Goal: Task Accomplishment & Management: Complete application form

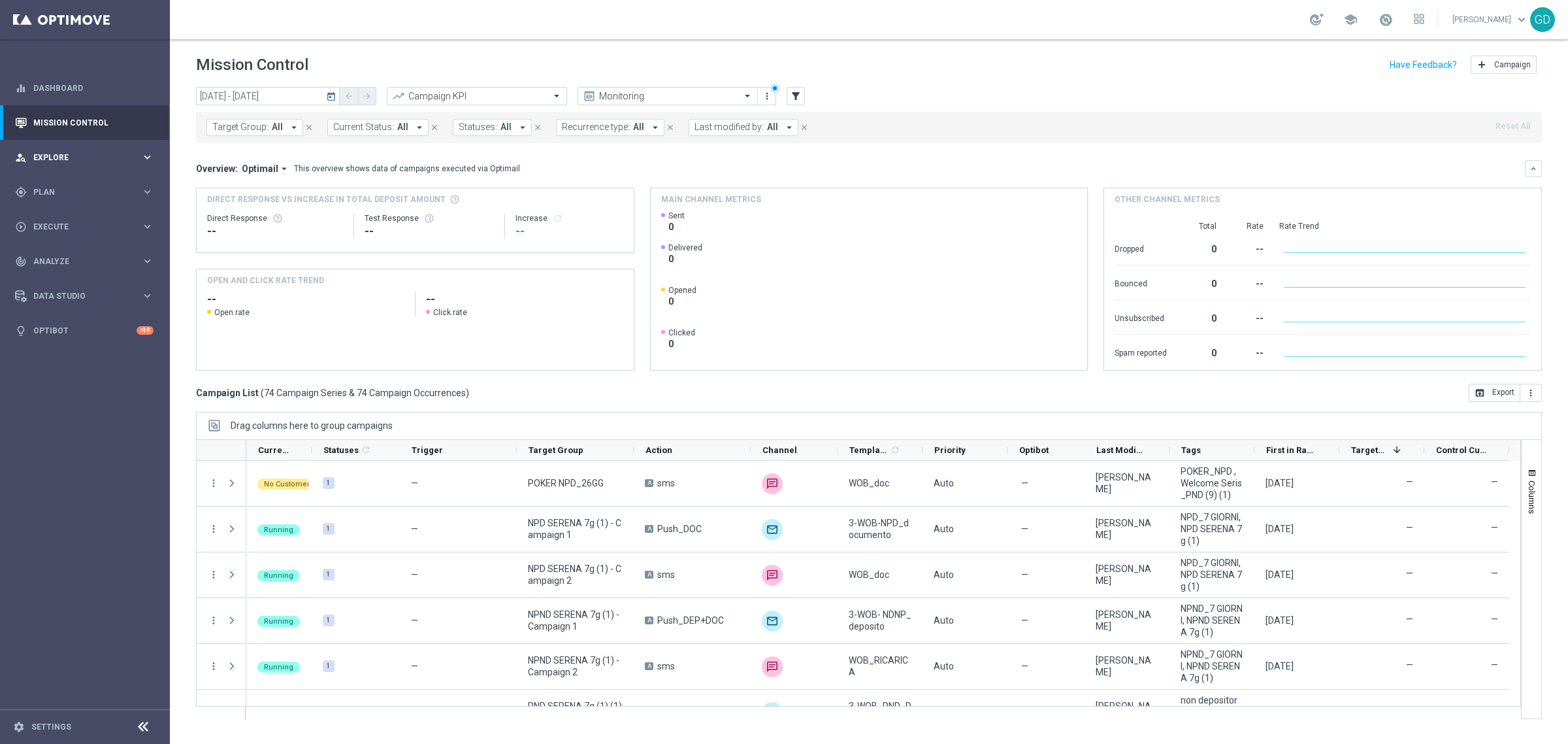
click at [53, 156] on span "Explore" at bounding box center [87, 157] width 108 height 8
click at [66, 378] on div "play_circle_outline Execute" at bounding box center [78, 383] width 126 height 12
click at [56, 249] on link "Campaign Builder" at bounding box center [84, 253] width 102 height 10
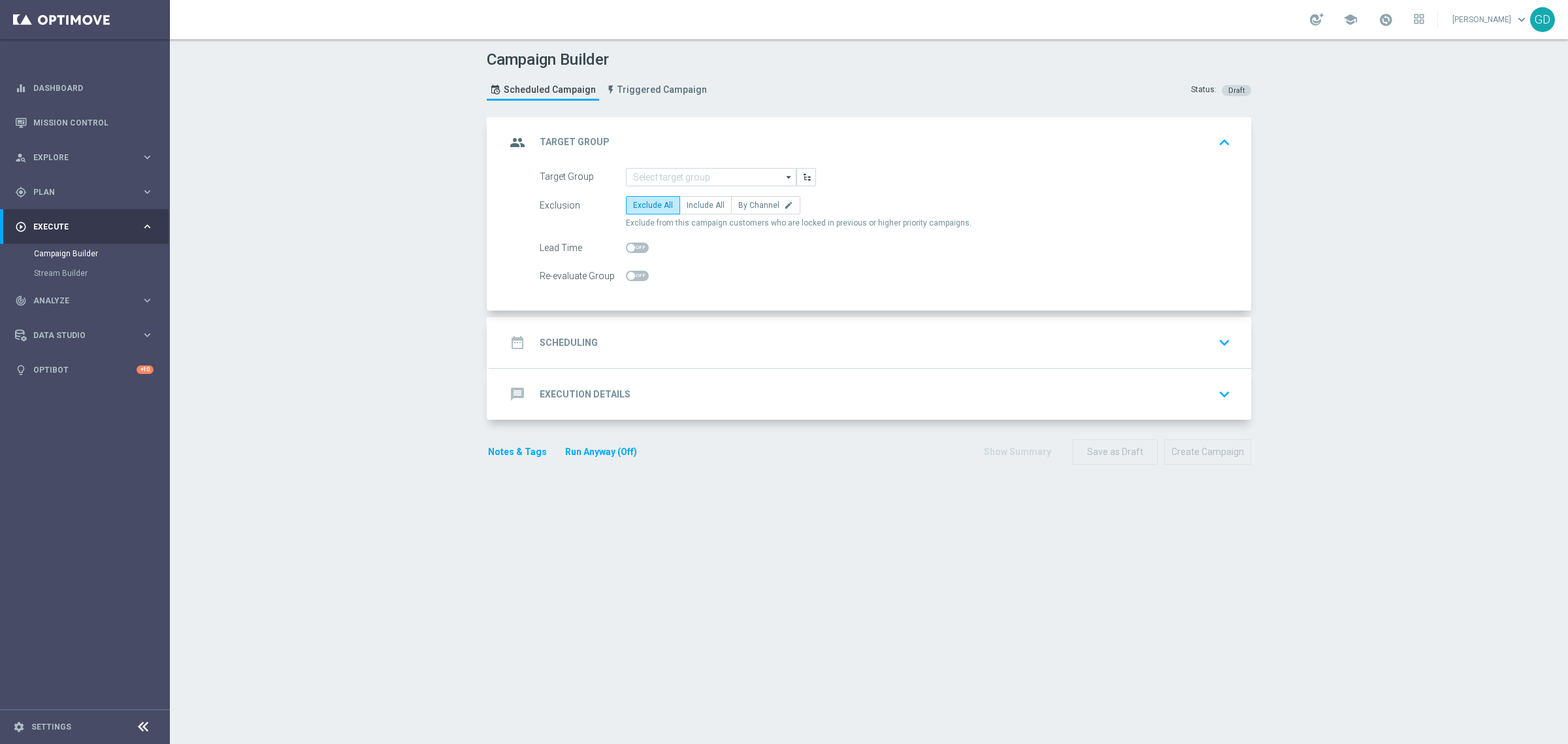
click at [783, 172] on icon "arrow_drop_down" at bounding box center [789, 177] width 13 height 17
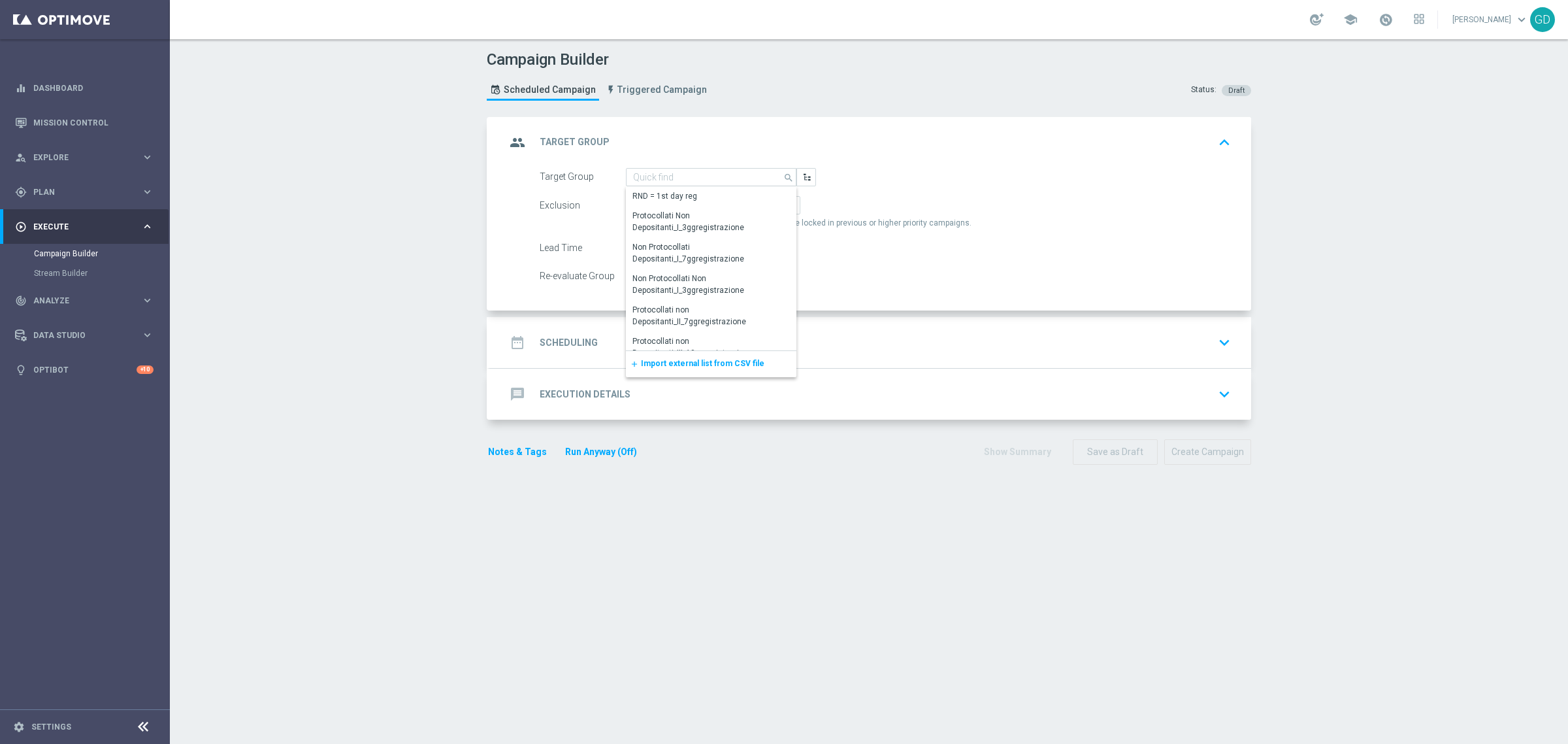
click at [701, 366] on span "Import external list from CSV file" at bounding box center [703, 363] width 124 height 9
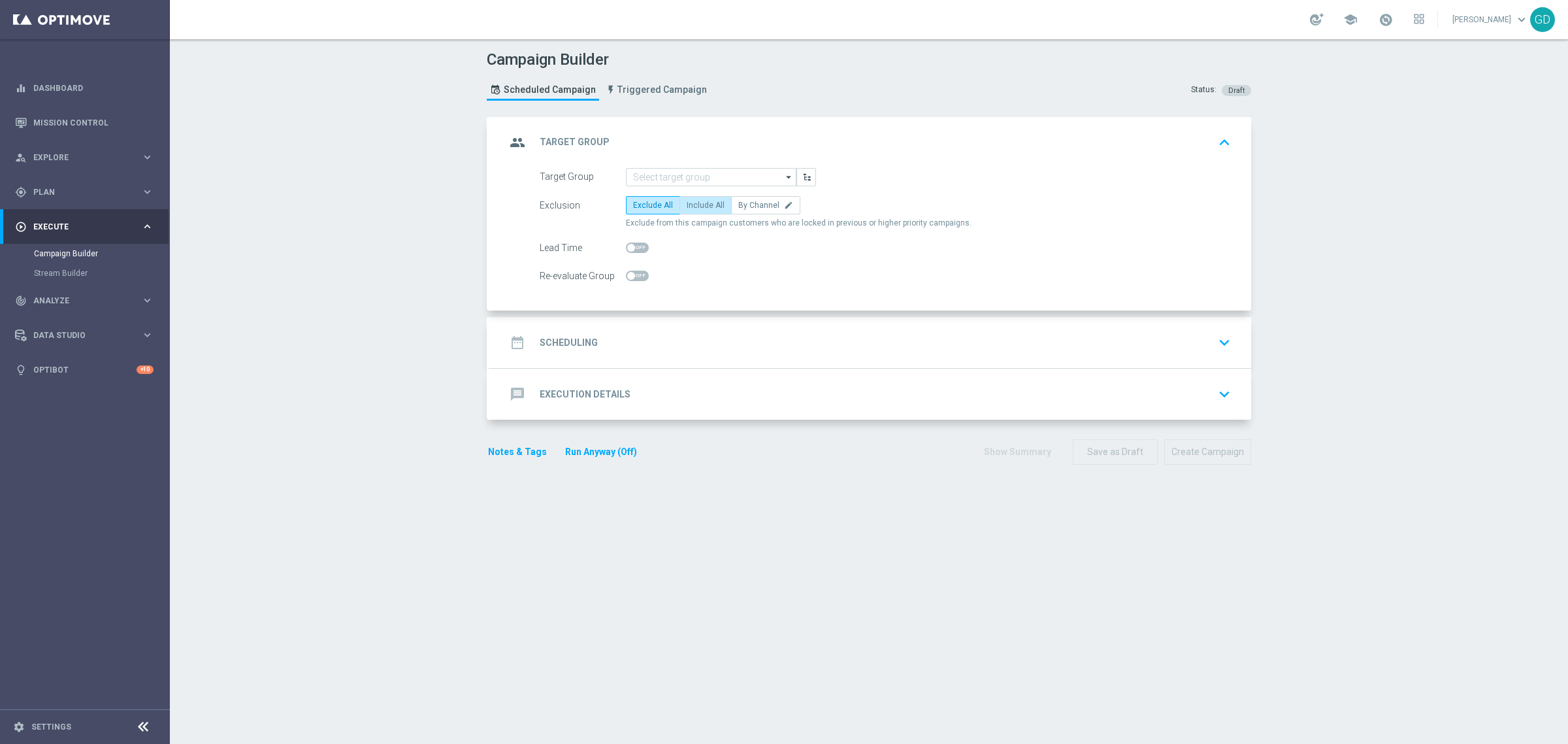
click at [705, 207] on span "Include All" at bounding box center [705, 205] width 38 height 9
click at [695, 207] on input "Include All" at bounding box center [691, 208] width 8 height 8
radio input "true"
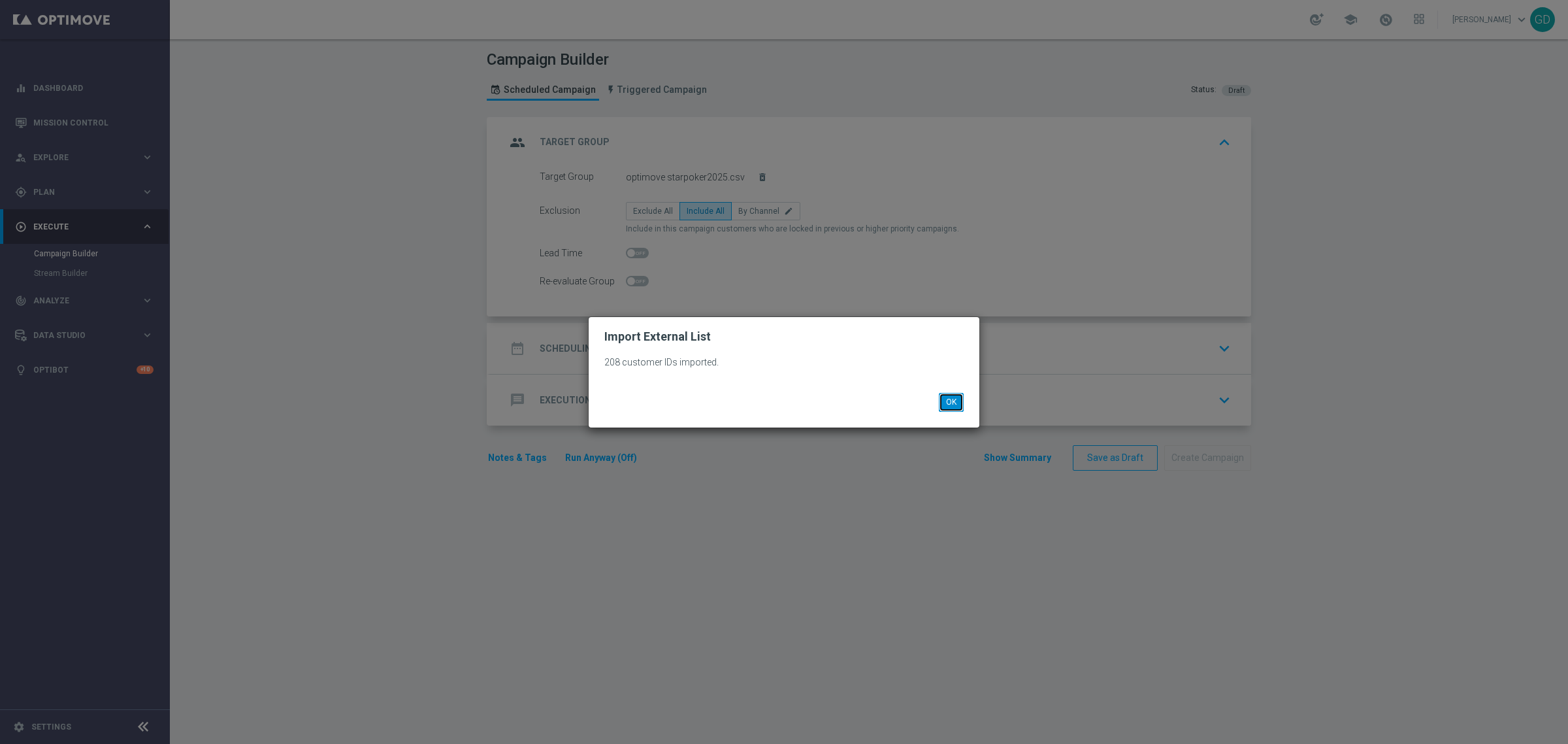
click at [952, 396] on button "OK" at bounding box center [951, 402] width 25 height 18
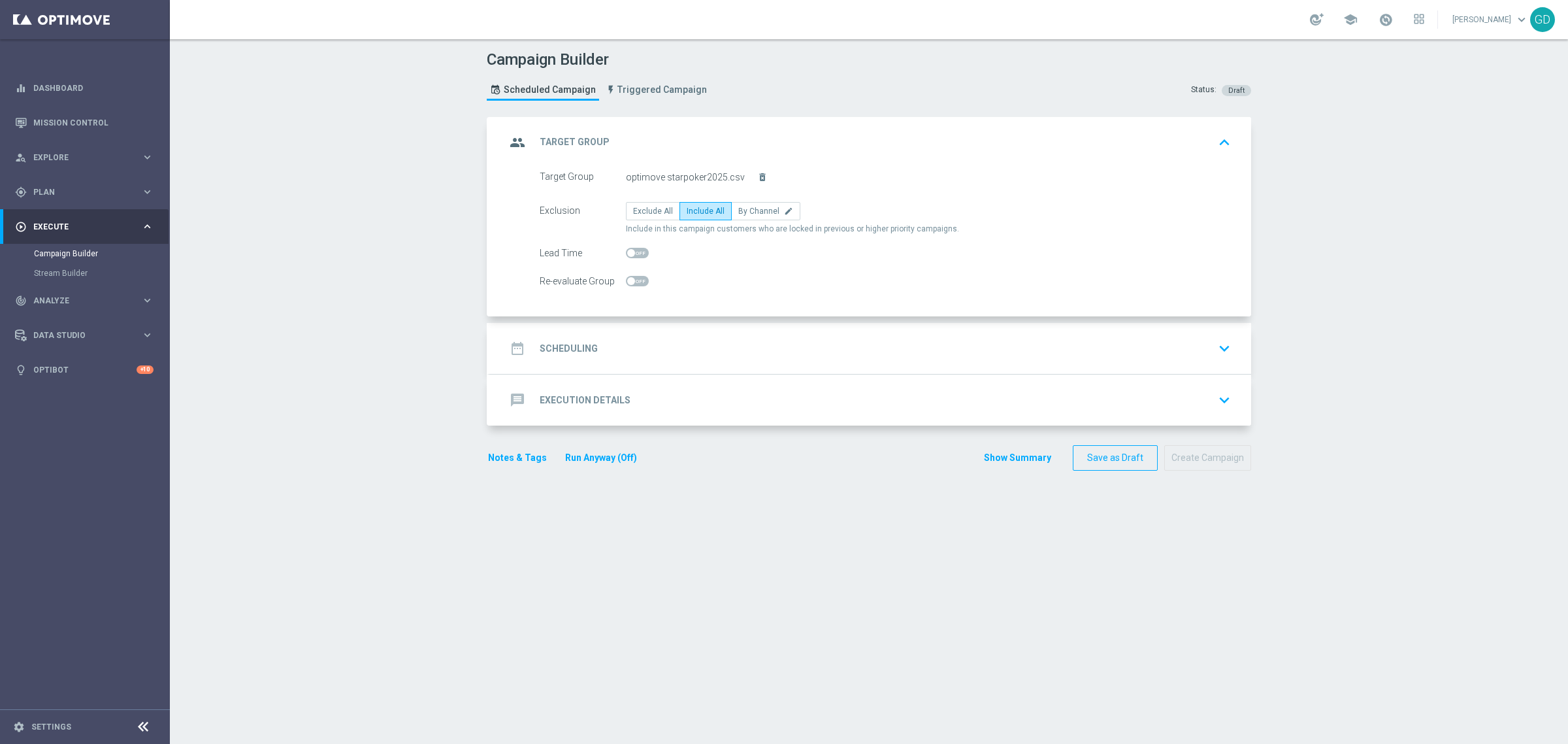
click at [575, 354] on h2 "Scheduling" at bounding box center [569, 349] width 58 height 12
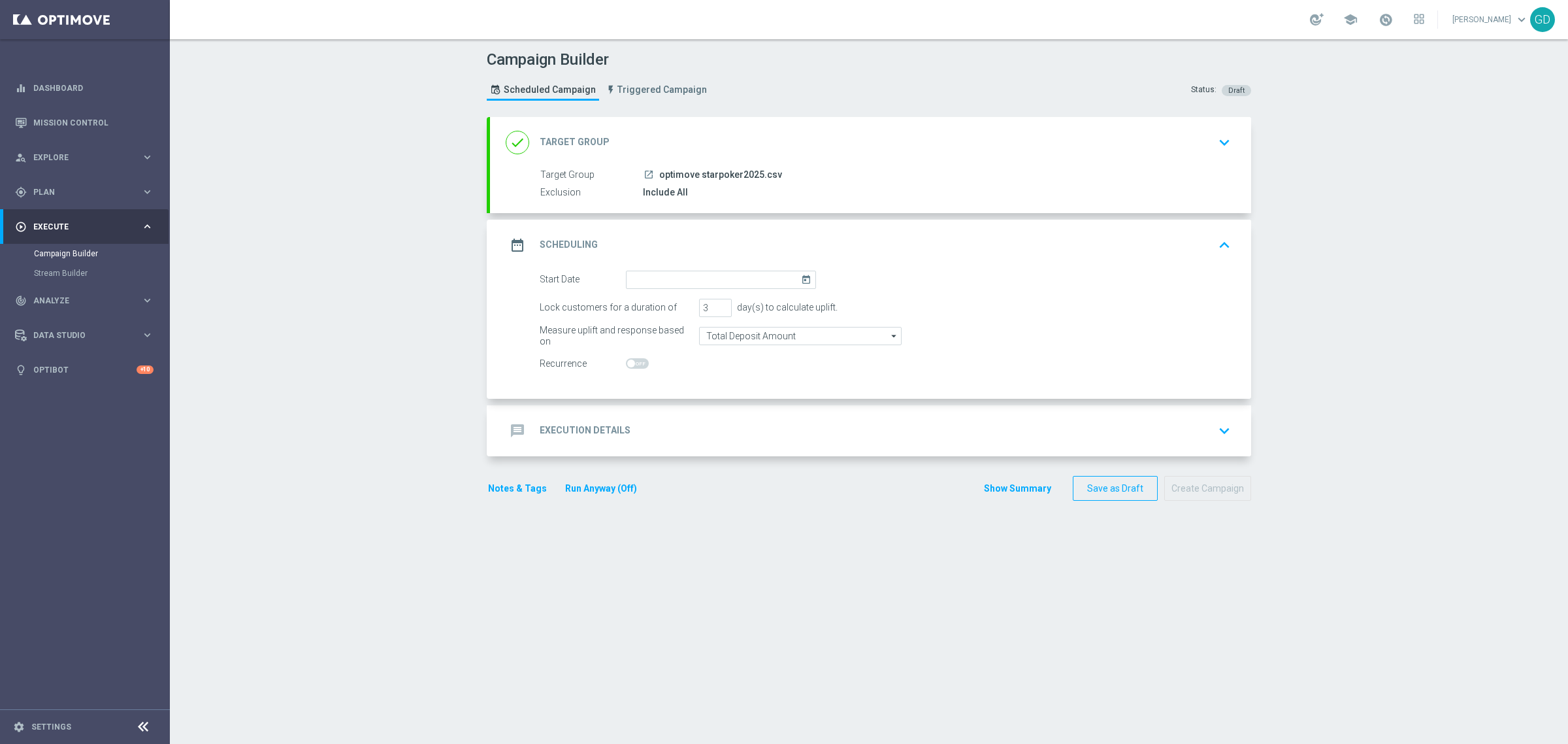
click at [802, 276] on icon "today" at bounding box center [809, 278] width 15 height 15
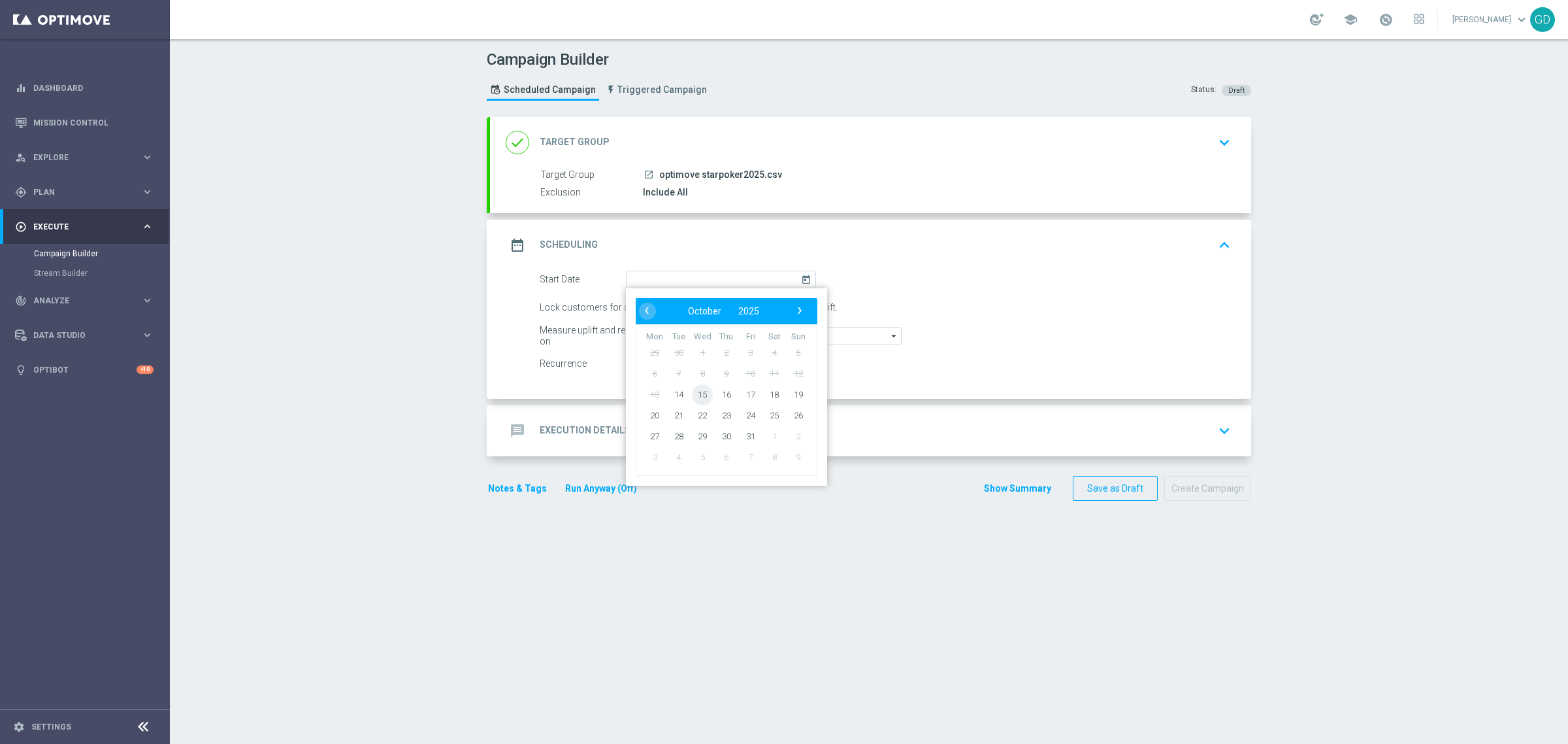
click at [701, 394] on span "15" at bounding box center [702, 394] width 21 height 21
type input "[DATE]"
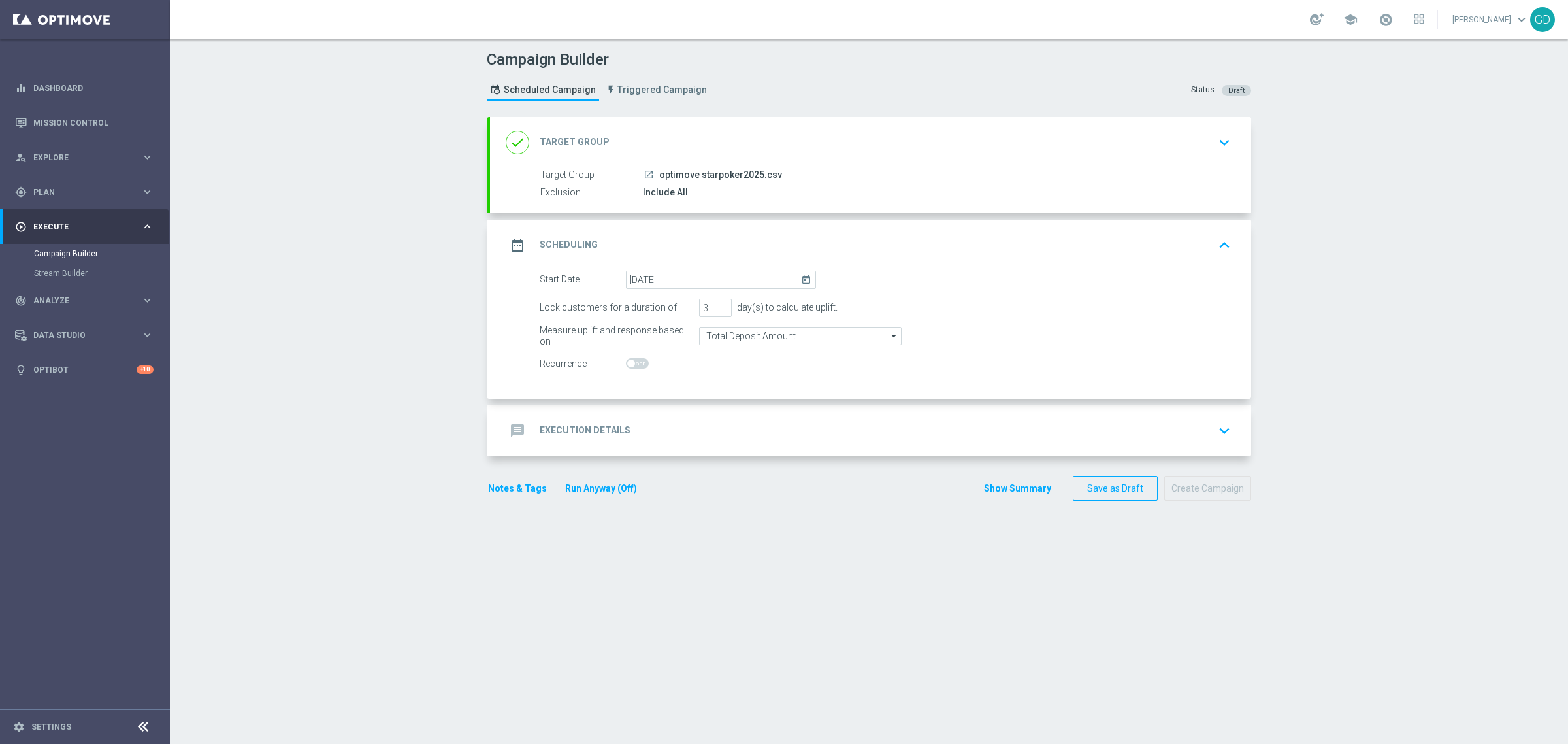
click at [595, 426] on h2 "Execution Details" at bounding box center [584, 430] width 91 height 12
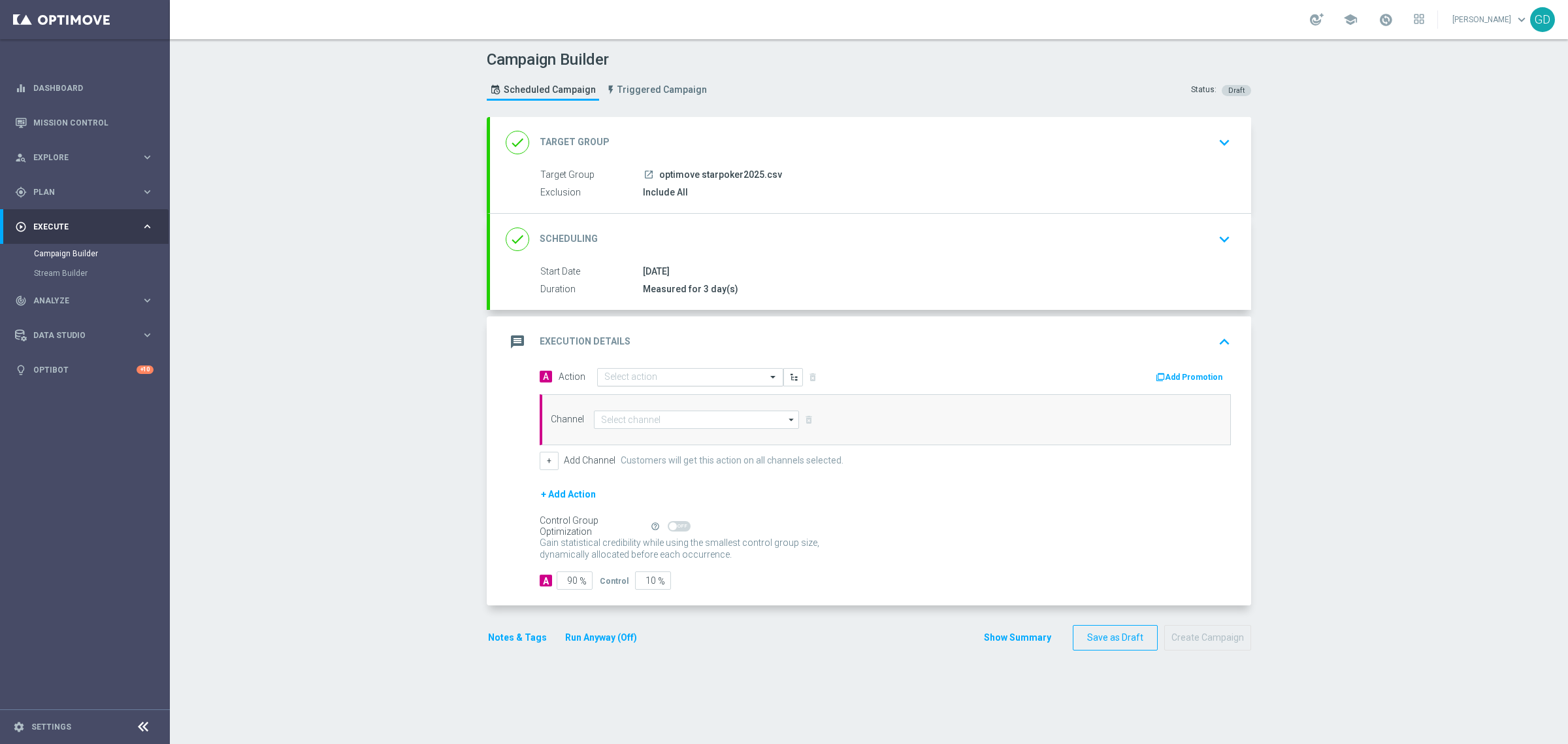
click at [768, 377] on span at bounding box center [775, 377] width 17 height 11
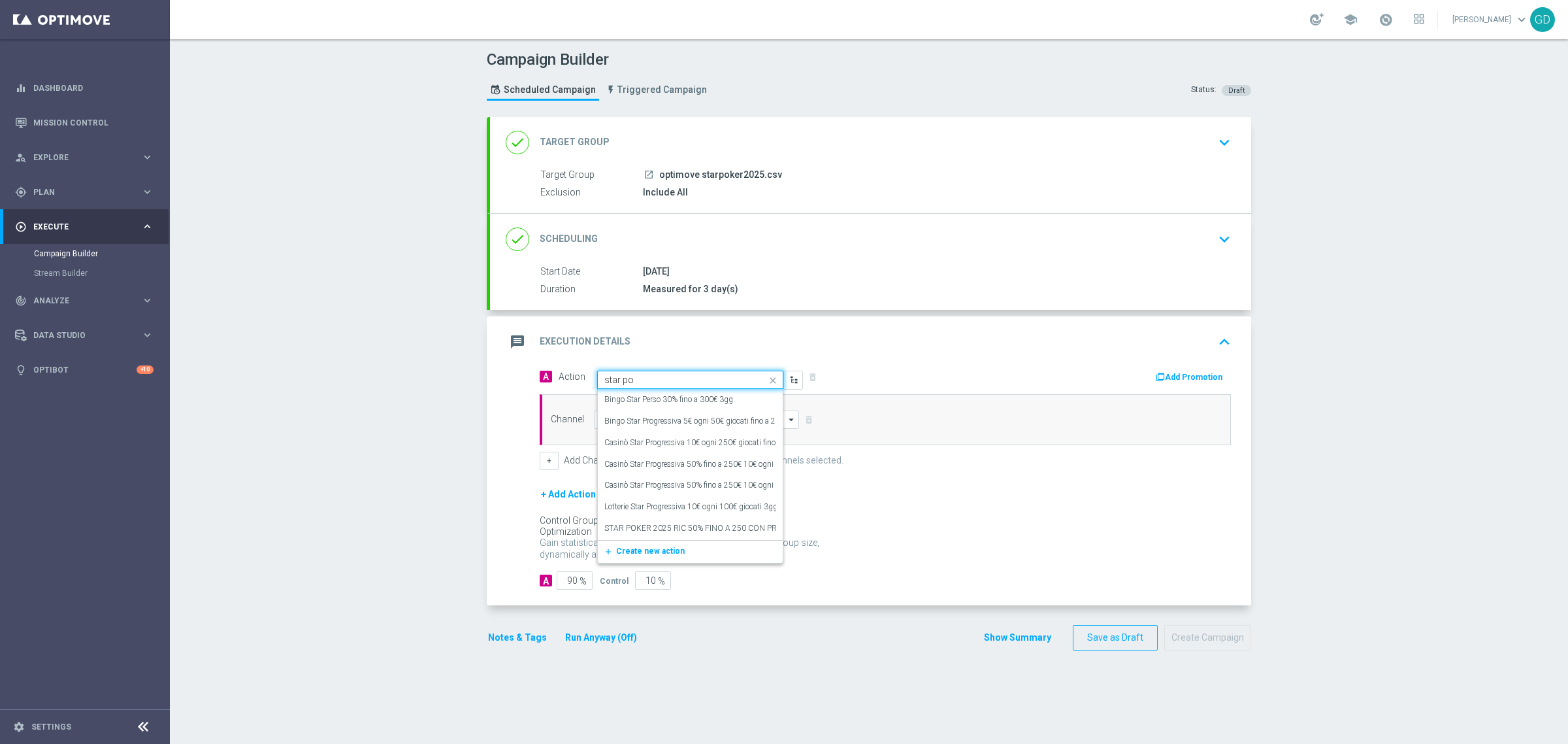
type input "star pok"
click at [717, 403] on label "STAR POKER 2025 RIC 50% FINO A 250 CON PROGRESSIVO 5€ OGNI 10€ RAKEFEE POKER" at bounding box center [767, 400] width 326 height 11
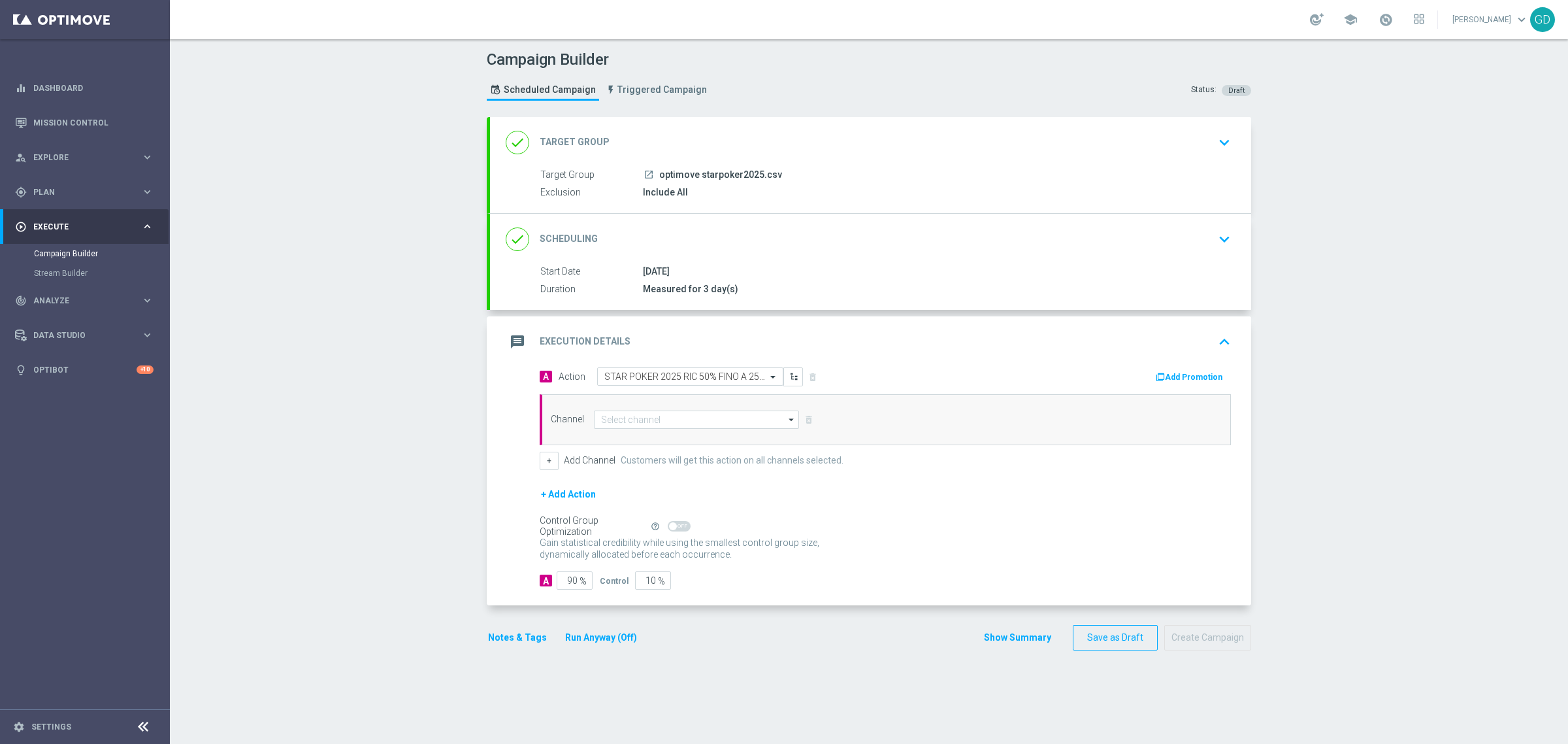
click at [785, 416] on icon "arrow_drop_down" at bounding box center [791, 419] width 13 height 17
click at [649, 498] on div "In-app Inbox" at bounding box center [691, 498] width 194 height 18
type input "In-app Inbox"
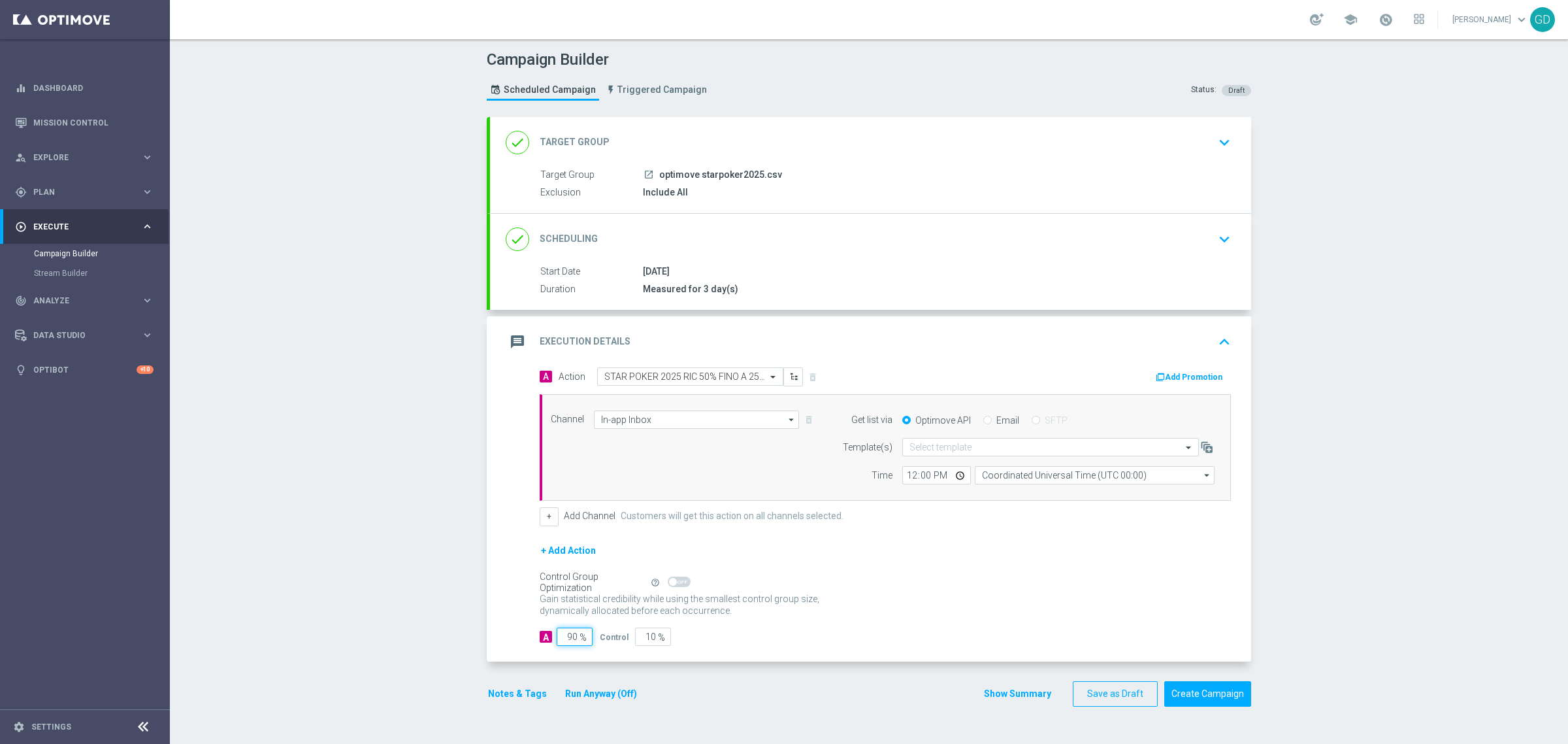
drag, startPoint x: 573, startPoint y: 635, endPoint x: 554, endPoint y: 636, distance: 19.0
click at [557, 635] on input "90" at bounding box center [575, 637] width 36 height 18
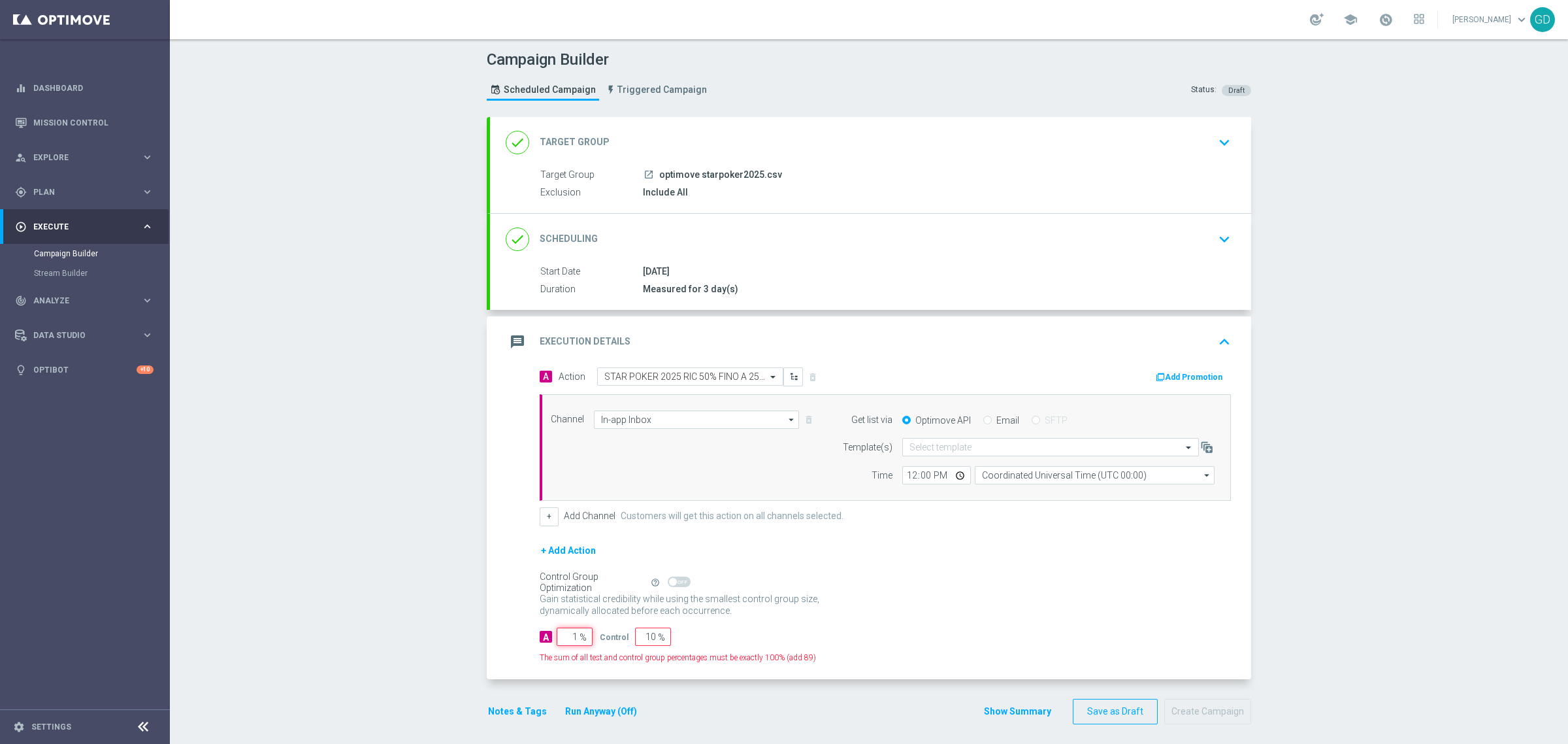
type input "10"
type input "90"
type input "100"
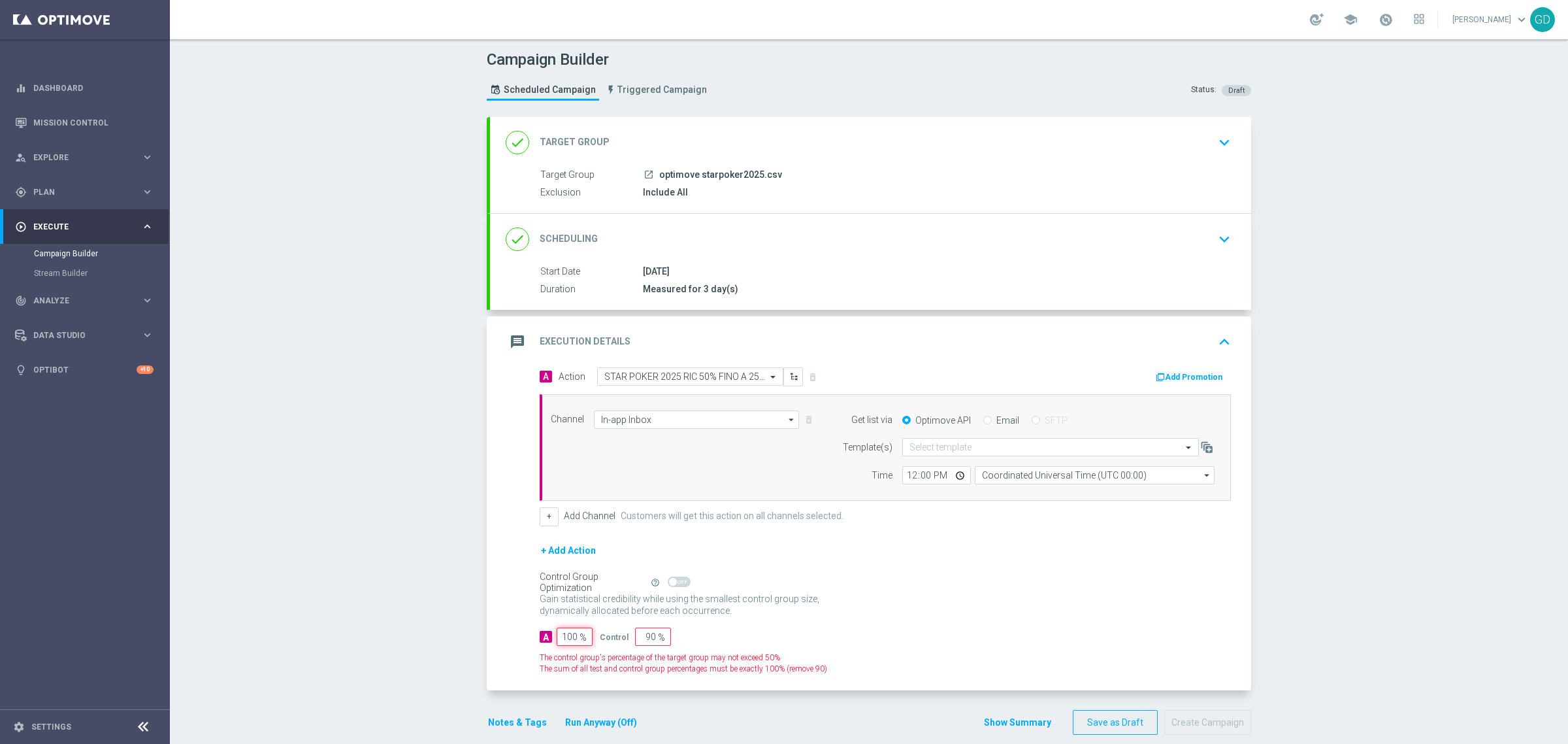
type input "0"
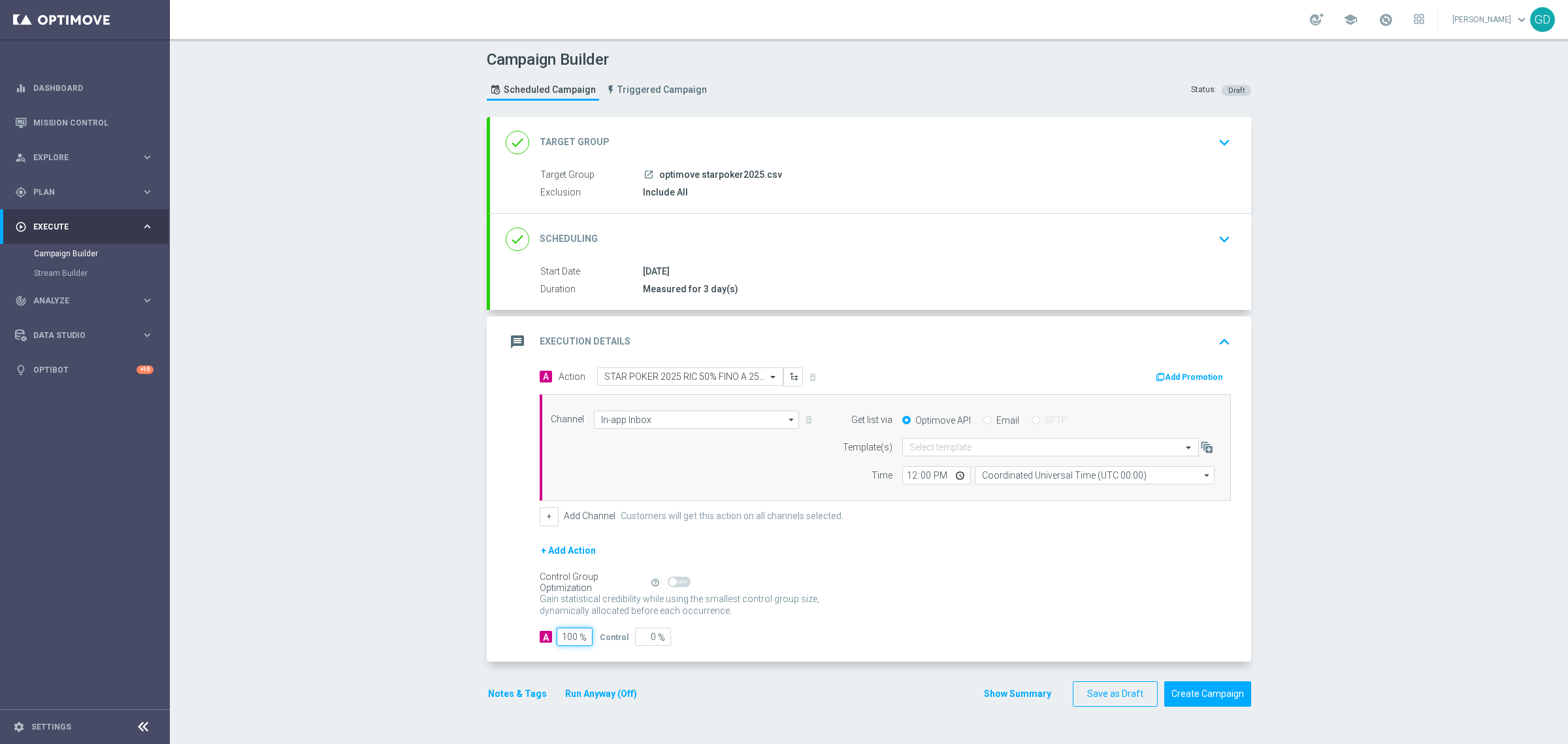
type input "100"
click at [369, 584] on div "Campaign Builder Scheduled Campaign Triggered Campaign Status: Draft done Targe…" at bounding box center [869, 392] width 1399 height 705
click at [507, 695] on button "Notes & Tags" at bounding box center [517, 694] width 62 height 17
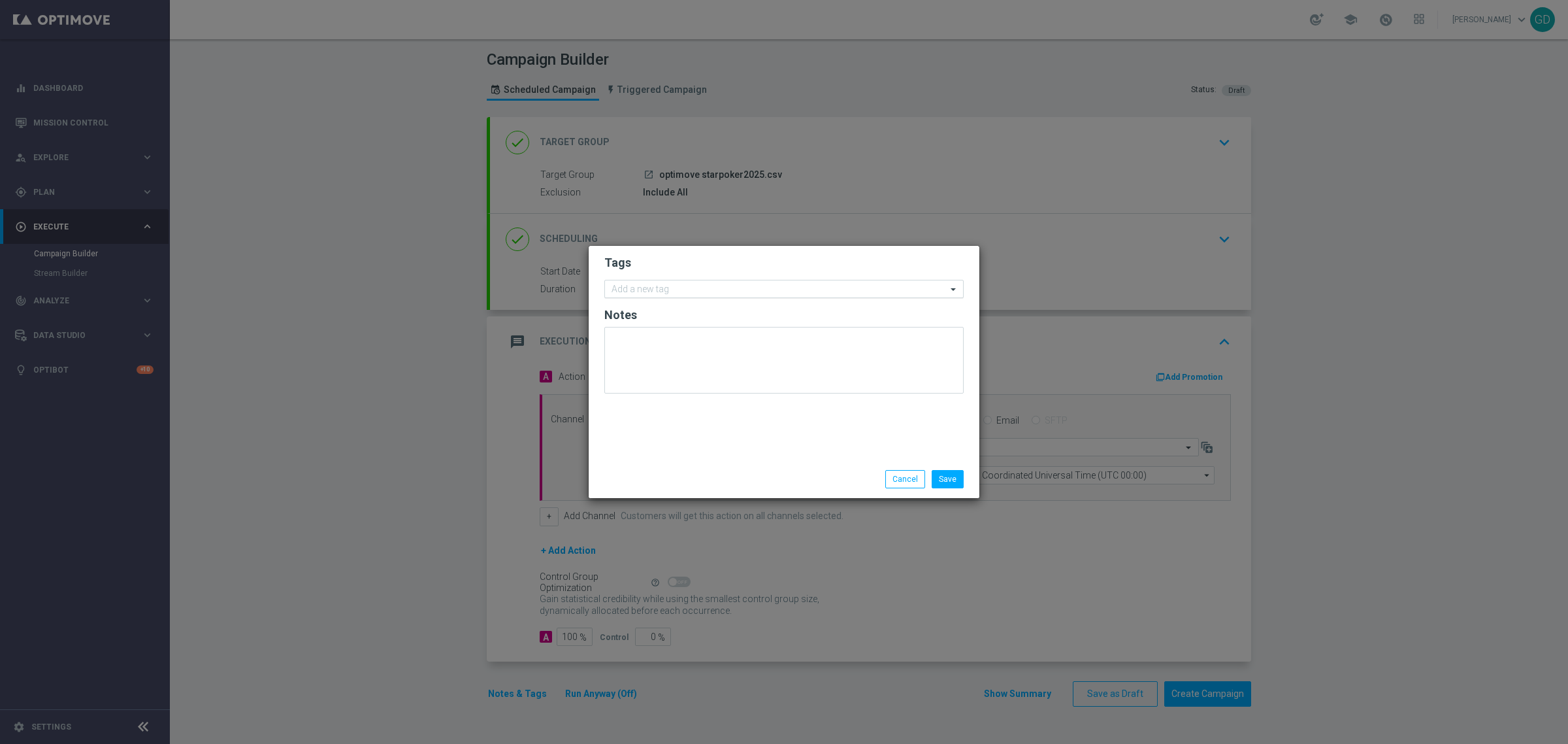
click at [679, 292] on input "text" at bounding box center [779, 290] width 335 height 11
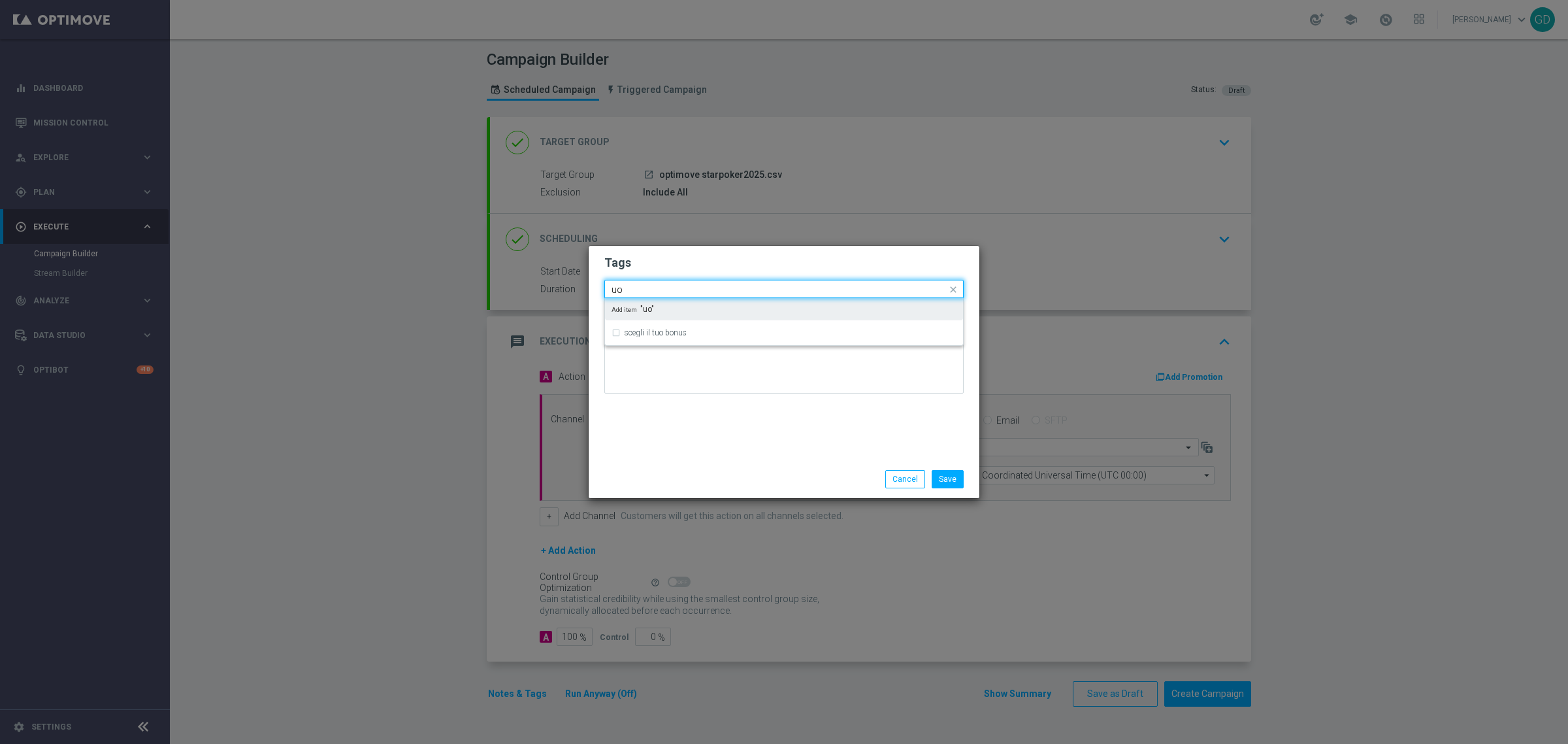
type input "u"
click at [618, 311] on div "star" at bounding box center [784, 309] width 345 height 21
type input "star"
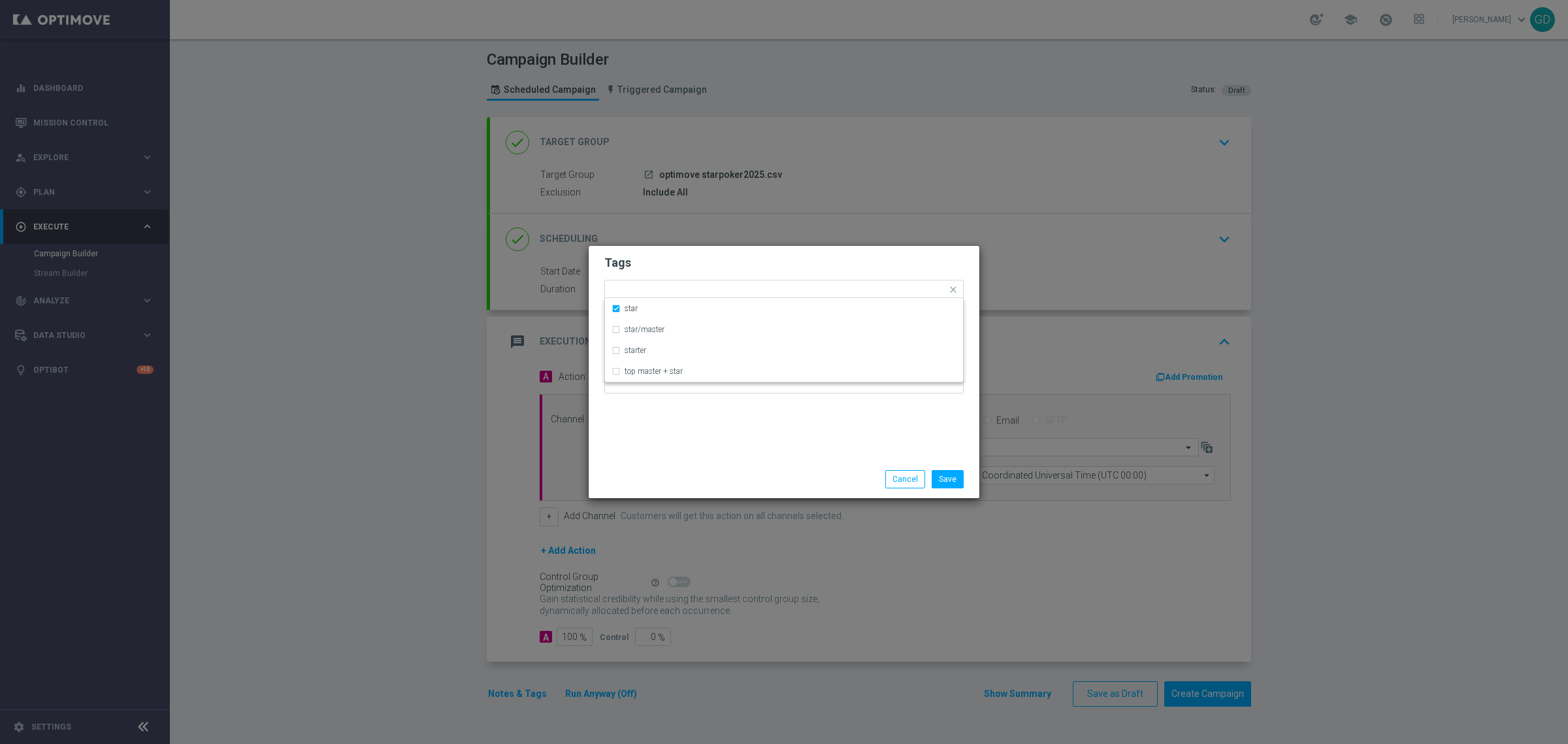
click at [710, 262] on h2 "Tags" at bounding box center [784, 262] width 360 height 16
click at [703, 291] on input "text" at bounding box center [798, 291] width 297 height 11
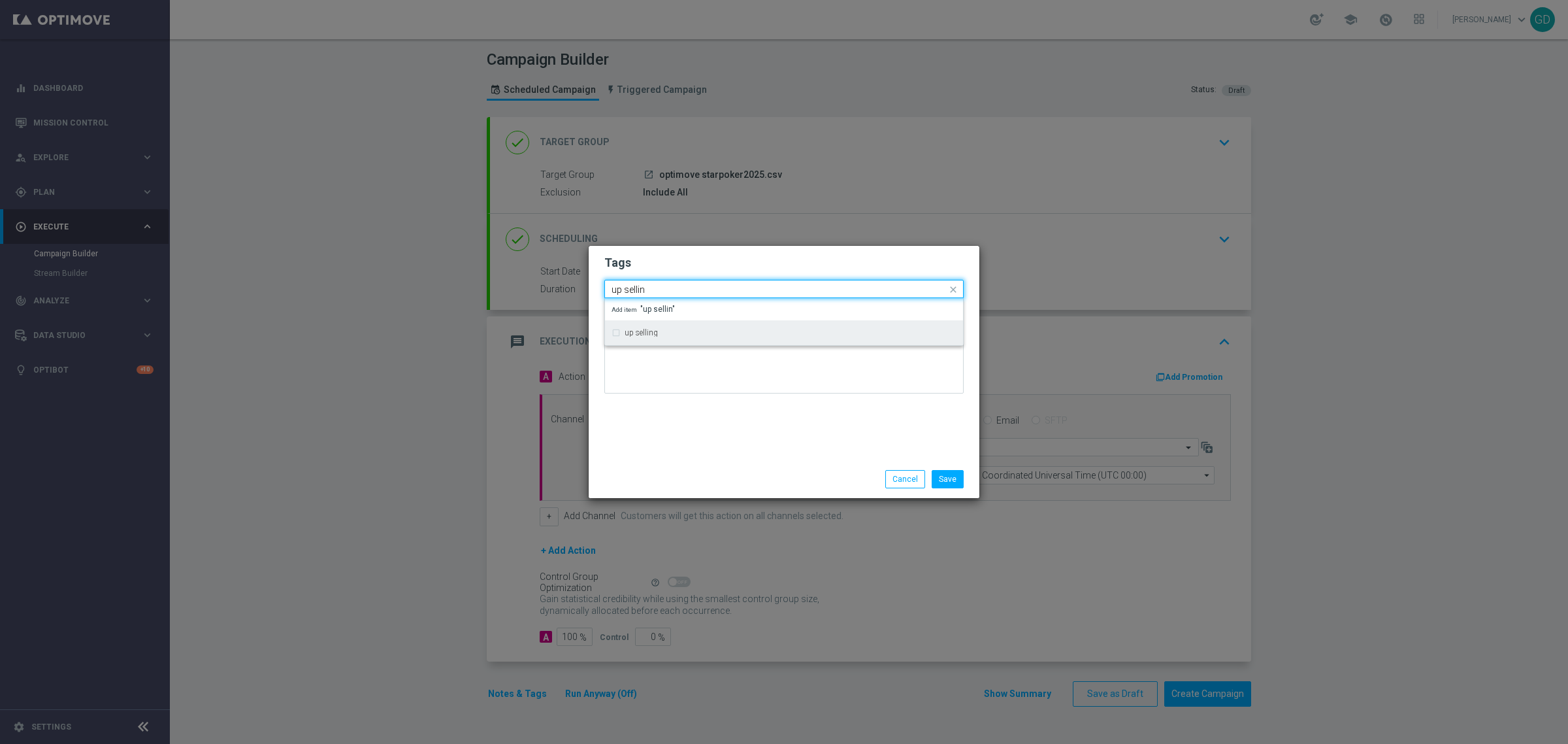
click at [641, 338] on div "up selling" at bounding box center [784, 333] width 345 height 21
type input "up sellin"
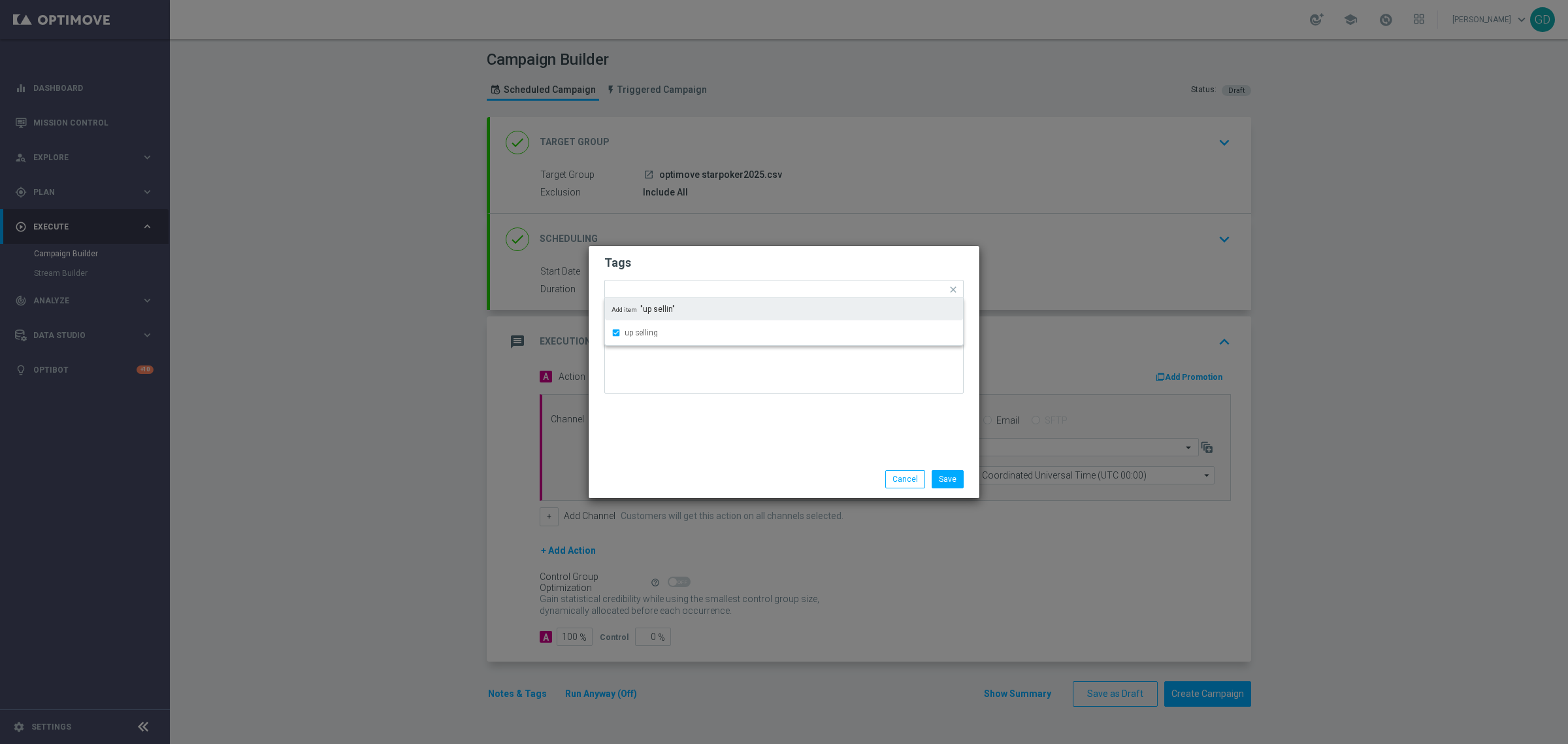
click at [727, 275] on form "Tags Quick find × star × up selling up selling Add item "up sellin" Notes" at bounding box center [784, 327] width 360 height 152
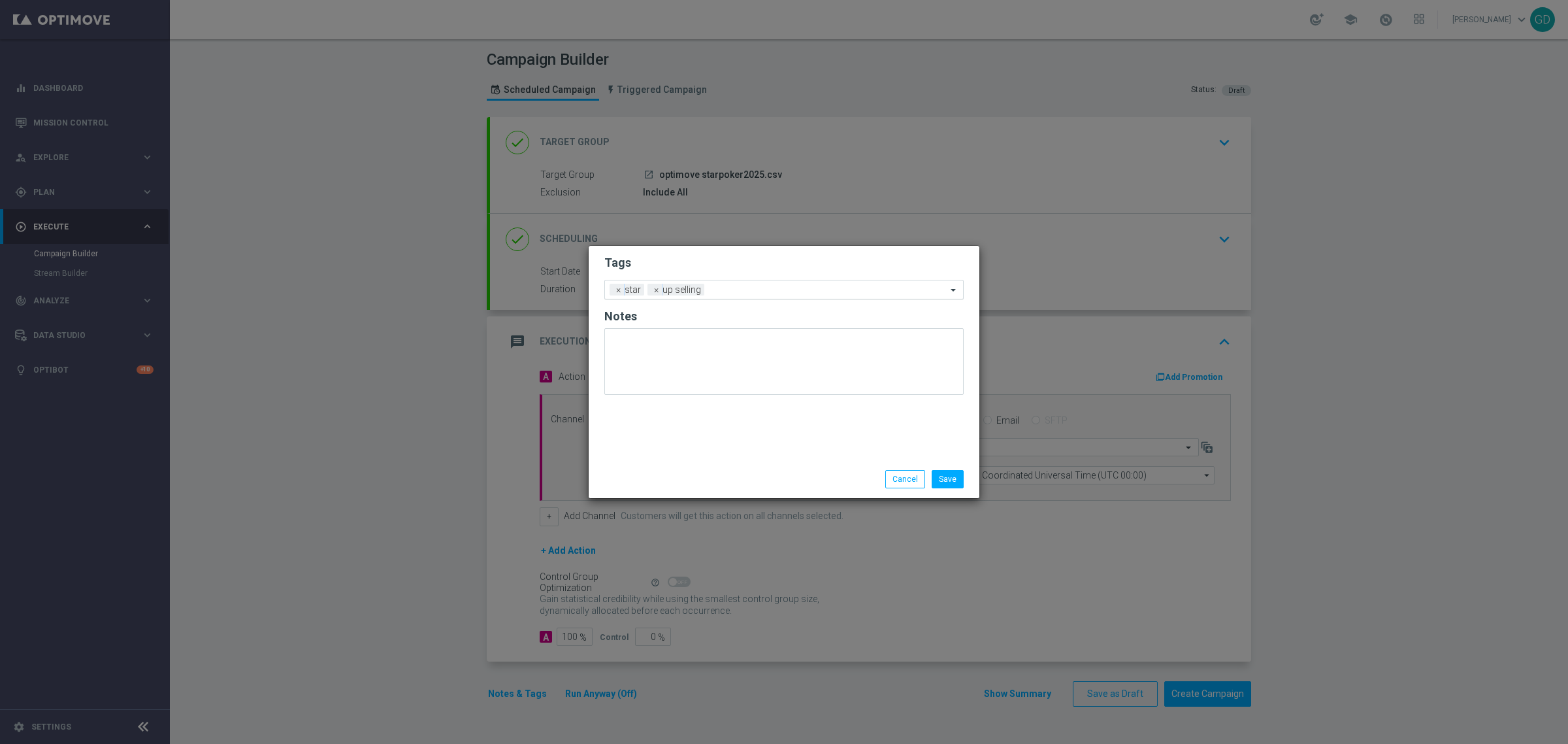
click at [734, 285] on input "text" at bounding box center [828, 291] width 237 height 11
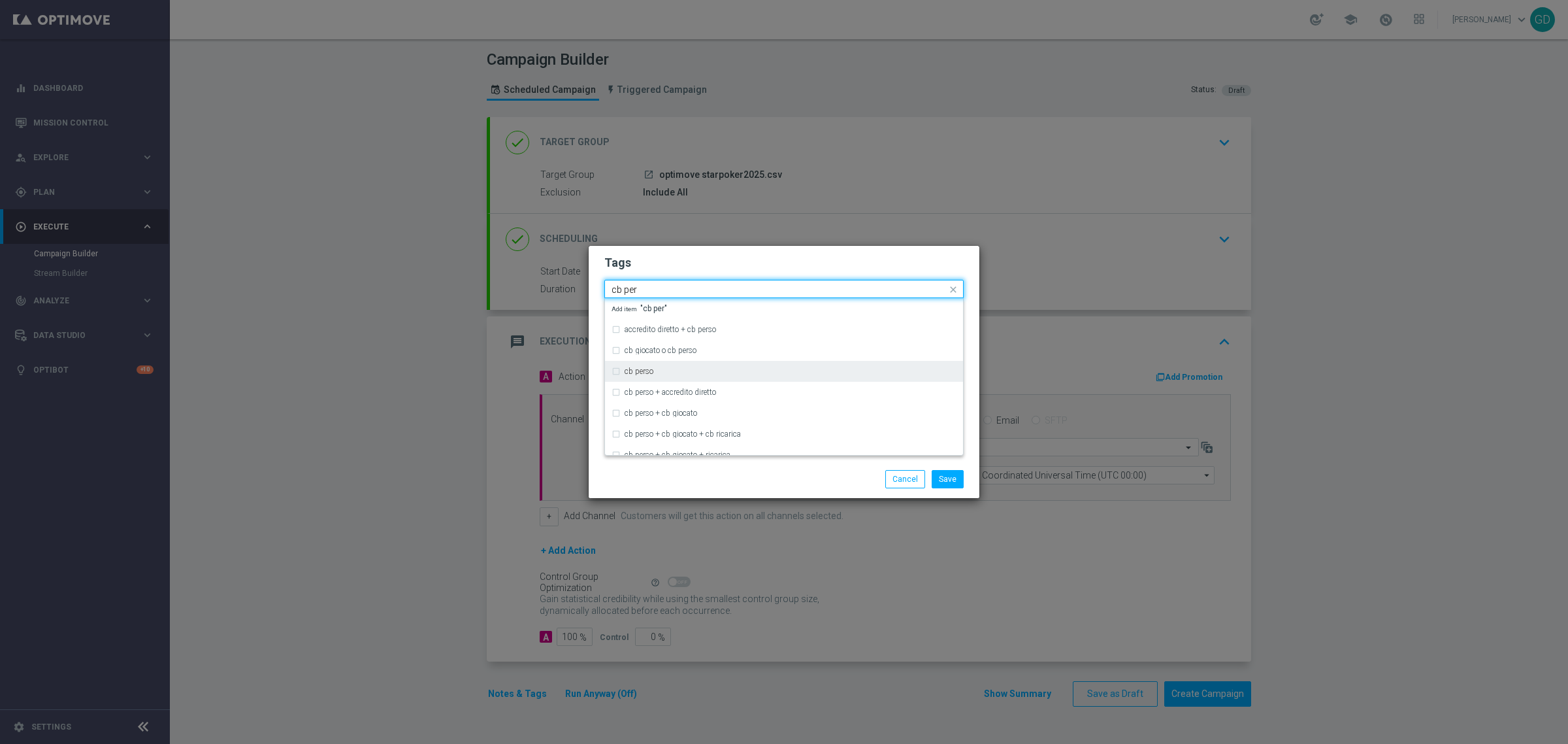
click at [648, 371] on label "cb perso" at bounding box center [639, 371] width 29 height 8
type input "cb per"
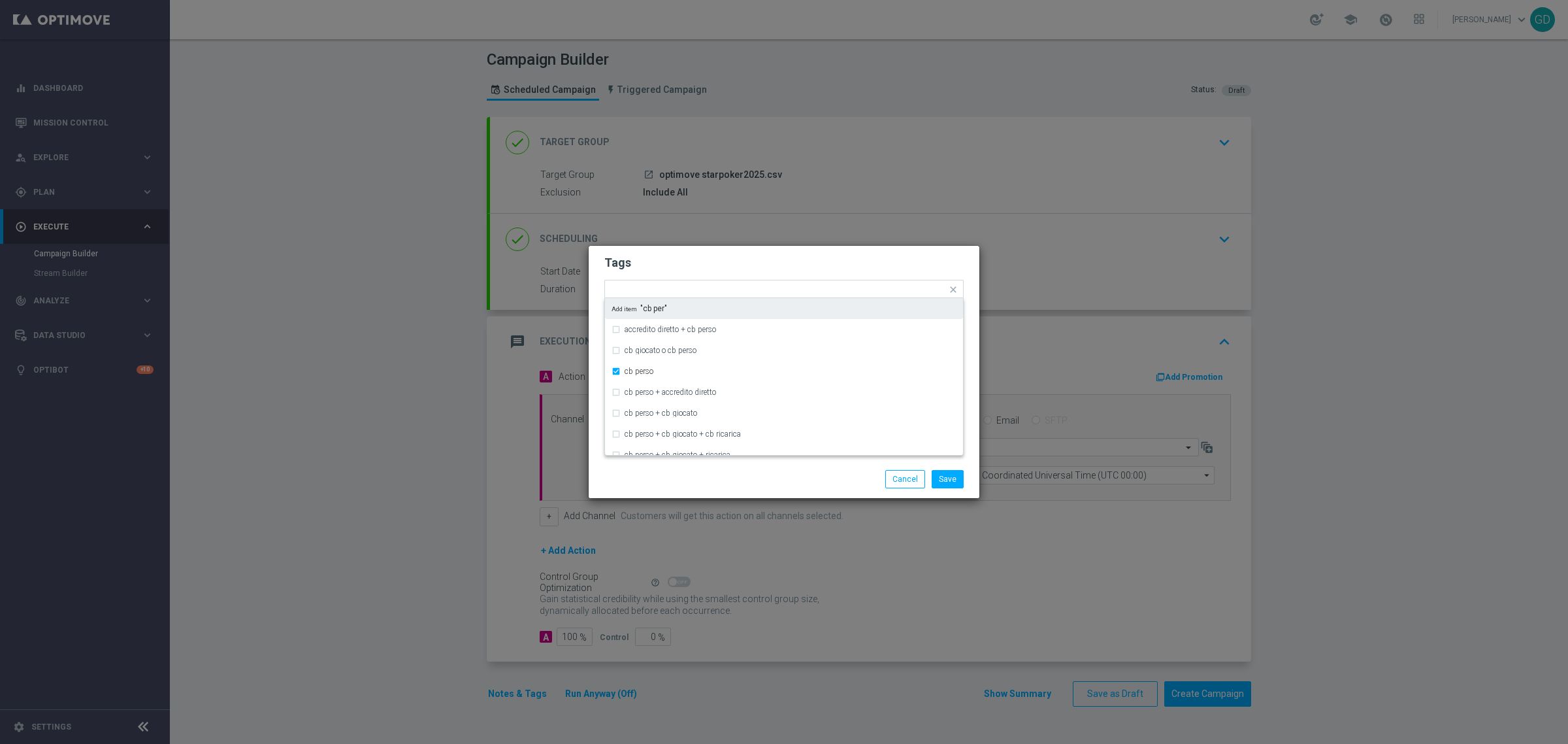
click at [796, 262] on h2 "Tags" at bounding box center [784, 262] width 360 height 16
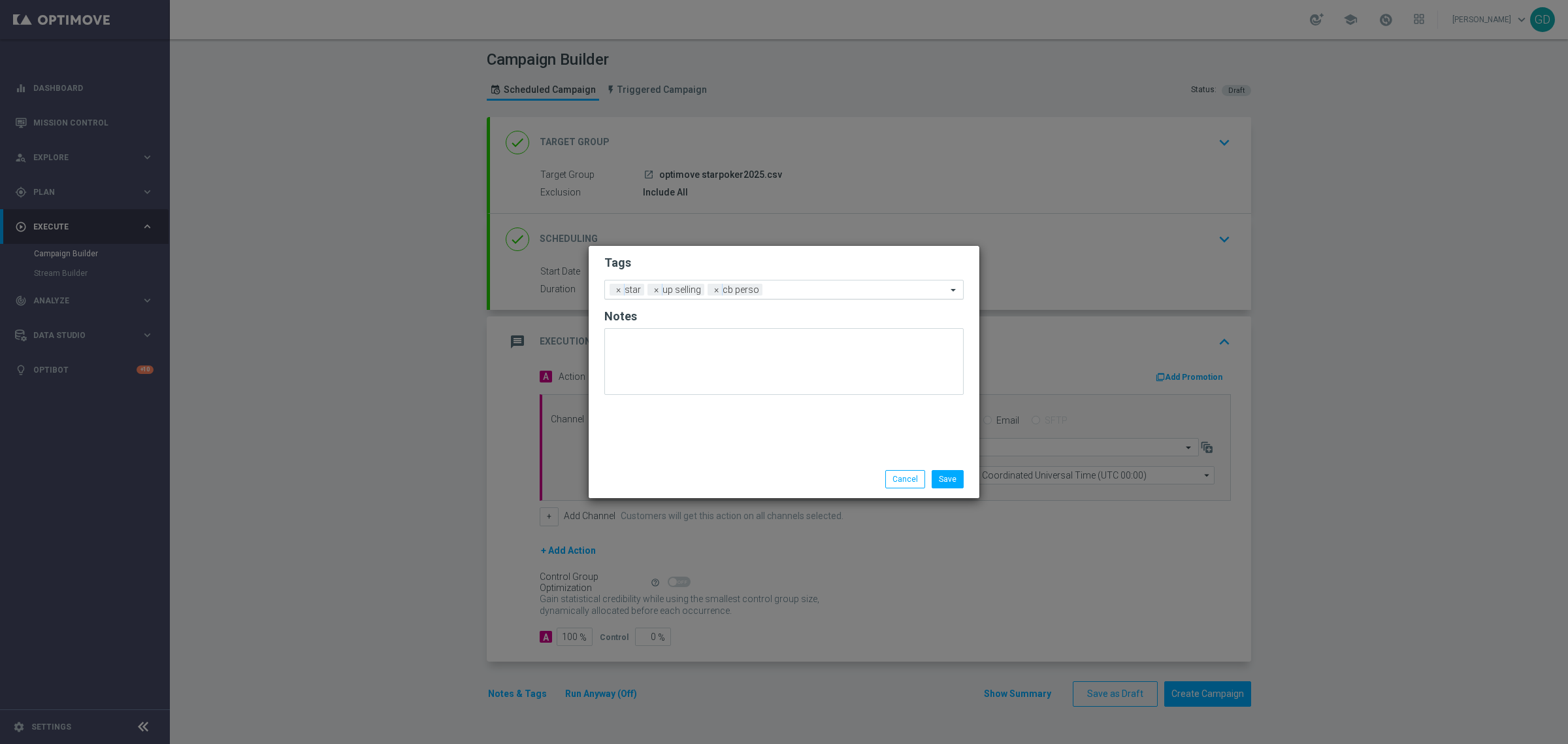
click at [812, 284] on div "Add a new tag × star × up selling × [PERSON_NAME]" at bounding box center [776, 289] width 342 height 18
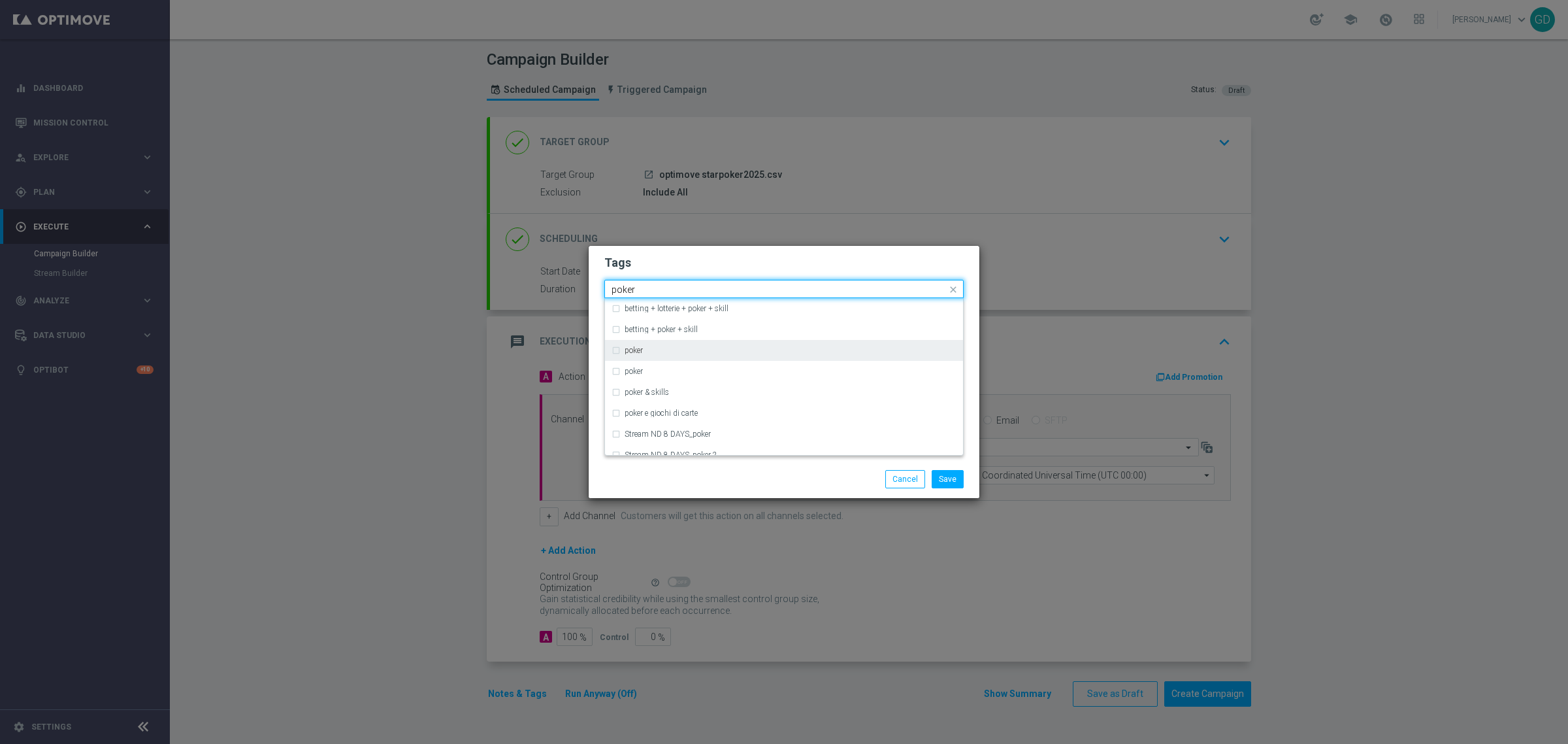
click at [625, 350] on label "poker" at bounding box center [634, 350] width 18 height 8
type input "poker"
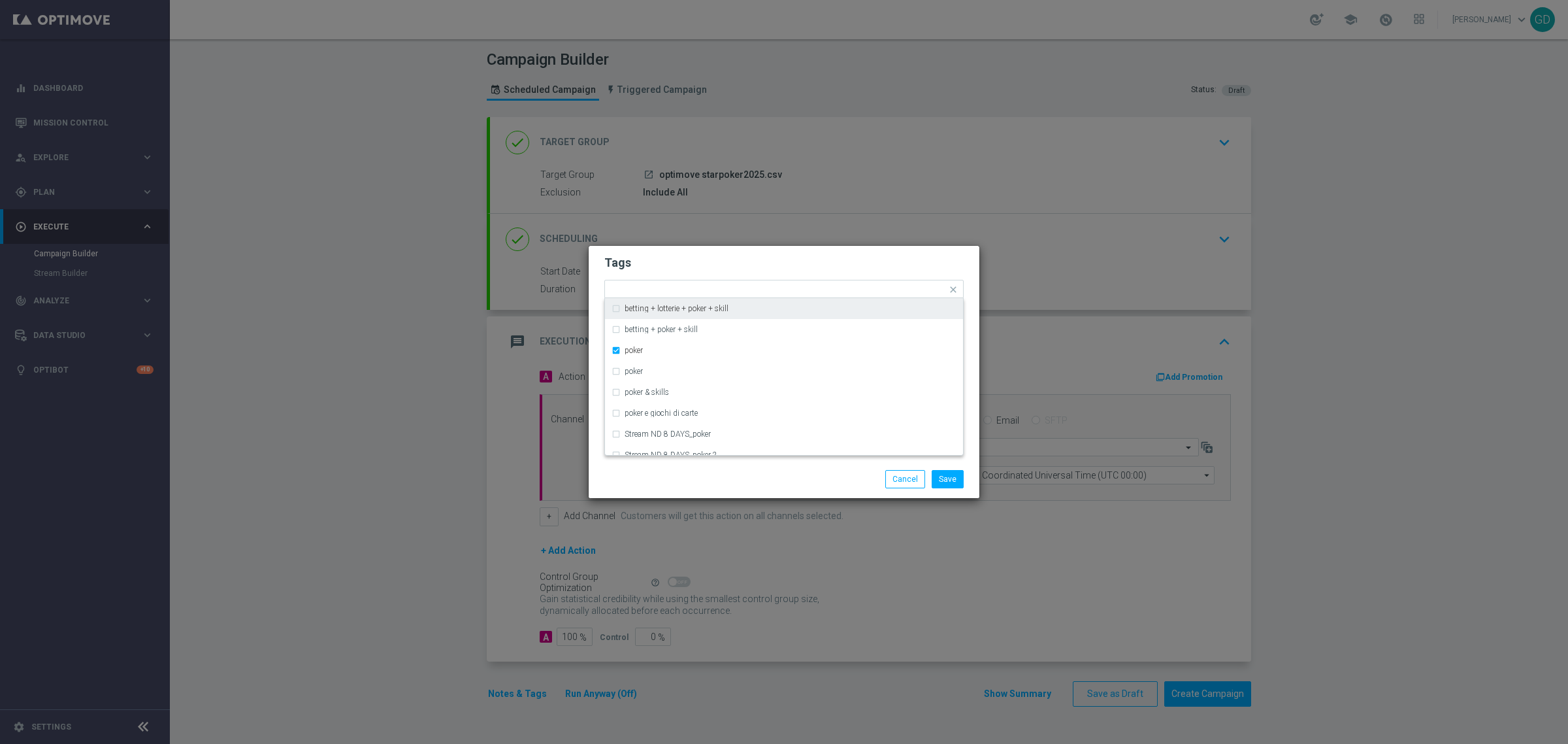
click at [896, 248] on div "Tags Quick find × star × up selling × [PERSON_NAME] × poker betting + lotterie …" at bounding box center [784, 353] width 391 height 215
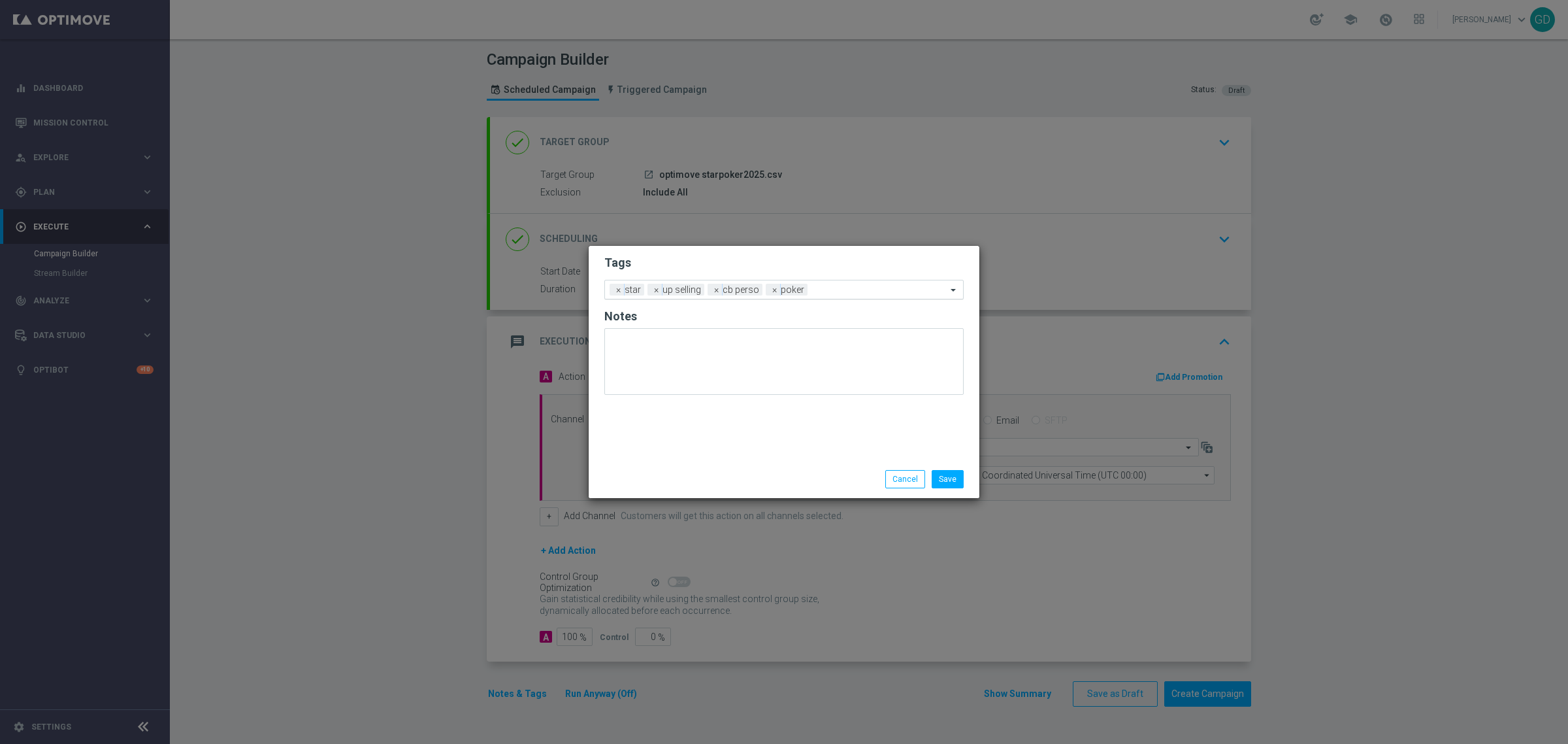
click at [920, 289] on input "text" at bounding box center [880, 291] width 134 height 11
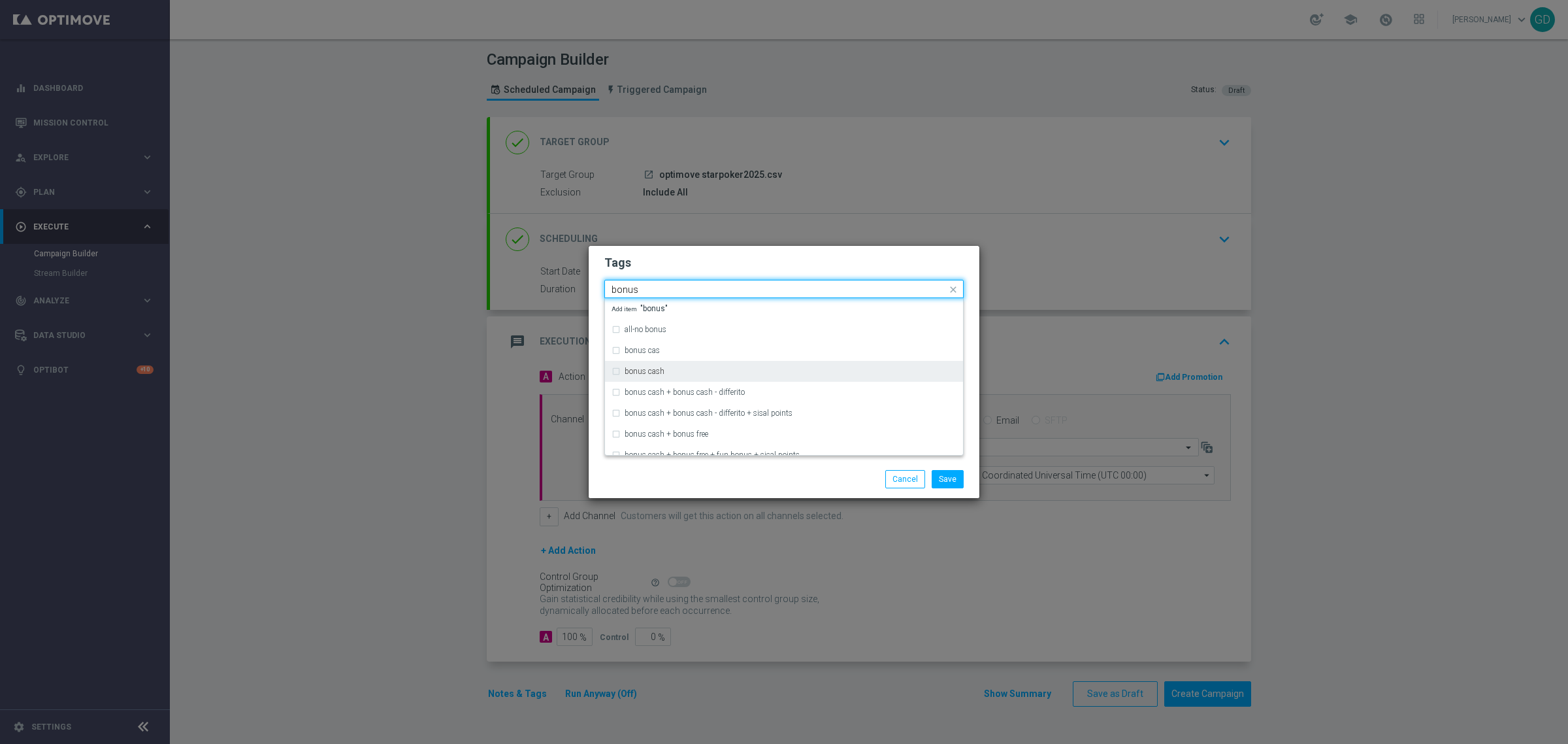
click at [620, 376] on div "bonus cash" at bounding box center [784, 371] width 345 height 21
type input "bonus"
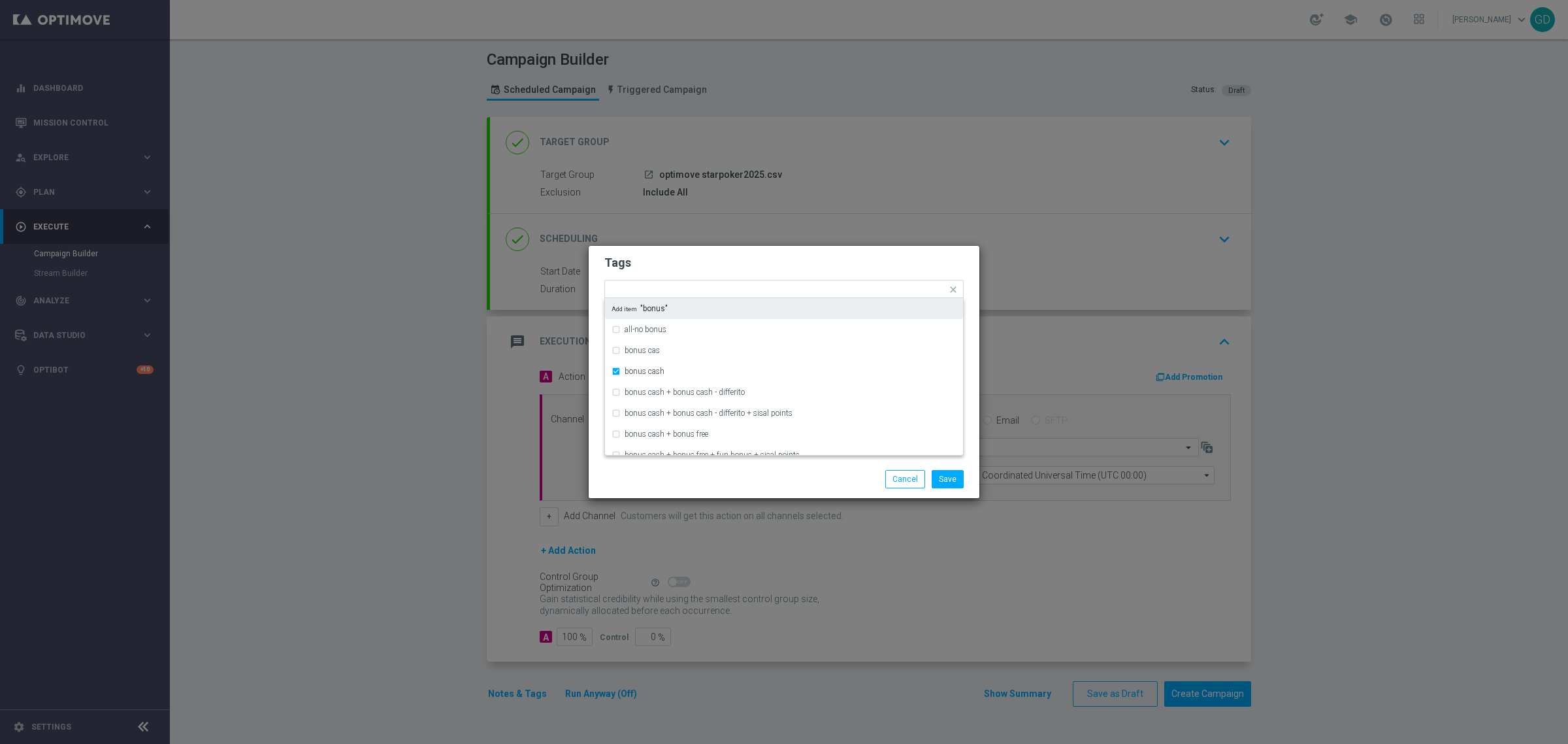
click at [762, 264] on h2 "Tags" at bounding box center [784, 262] width 360 height 16
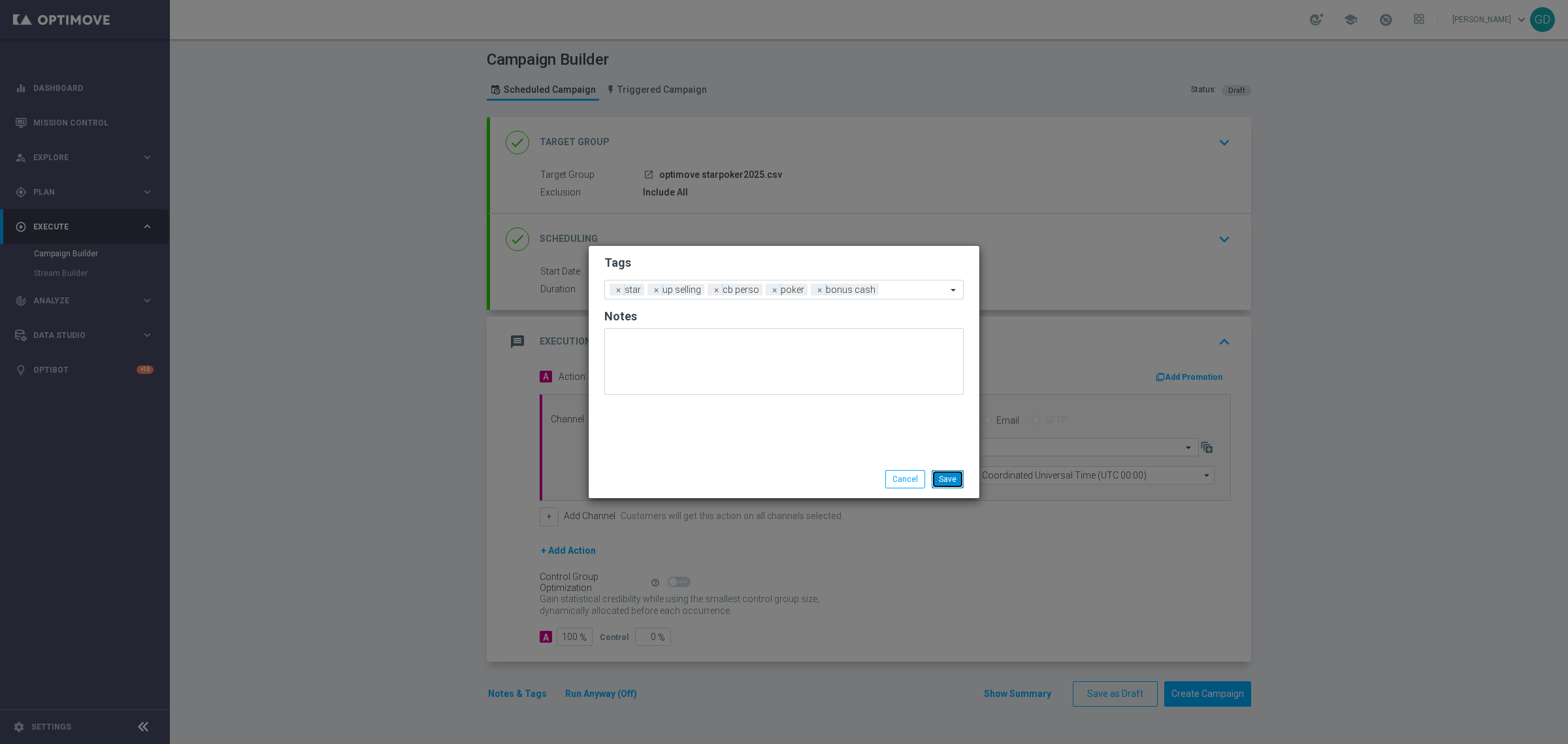
click at [950, 480] on button "Save" at bounding box center [948, 479] width 32 height 18
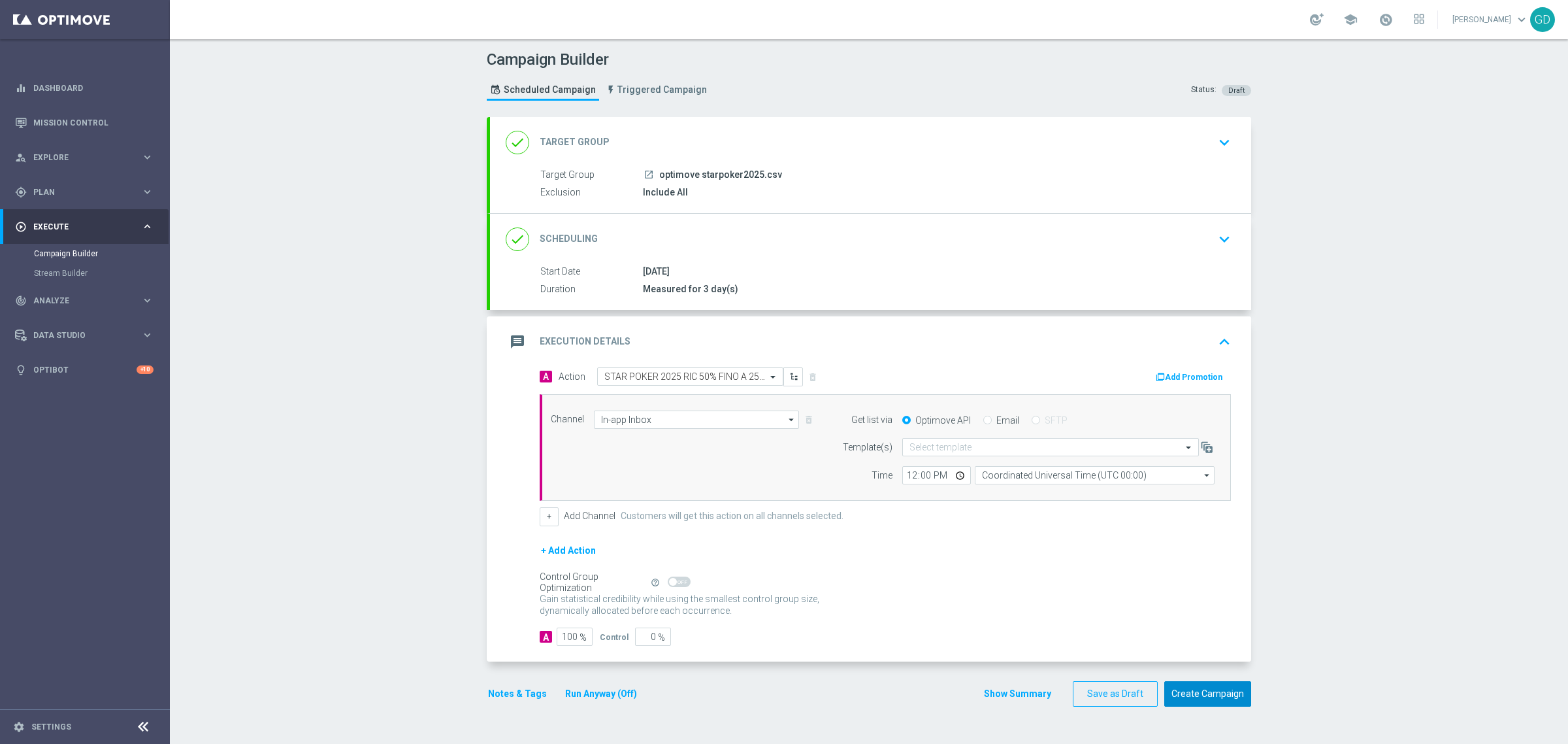
click at [1207, 693] on button "Create Campaign" at bounding box center [1208, 693] width 87 height 26
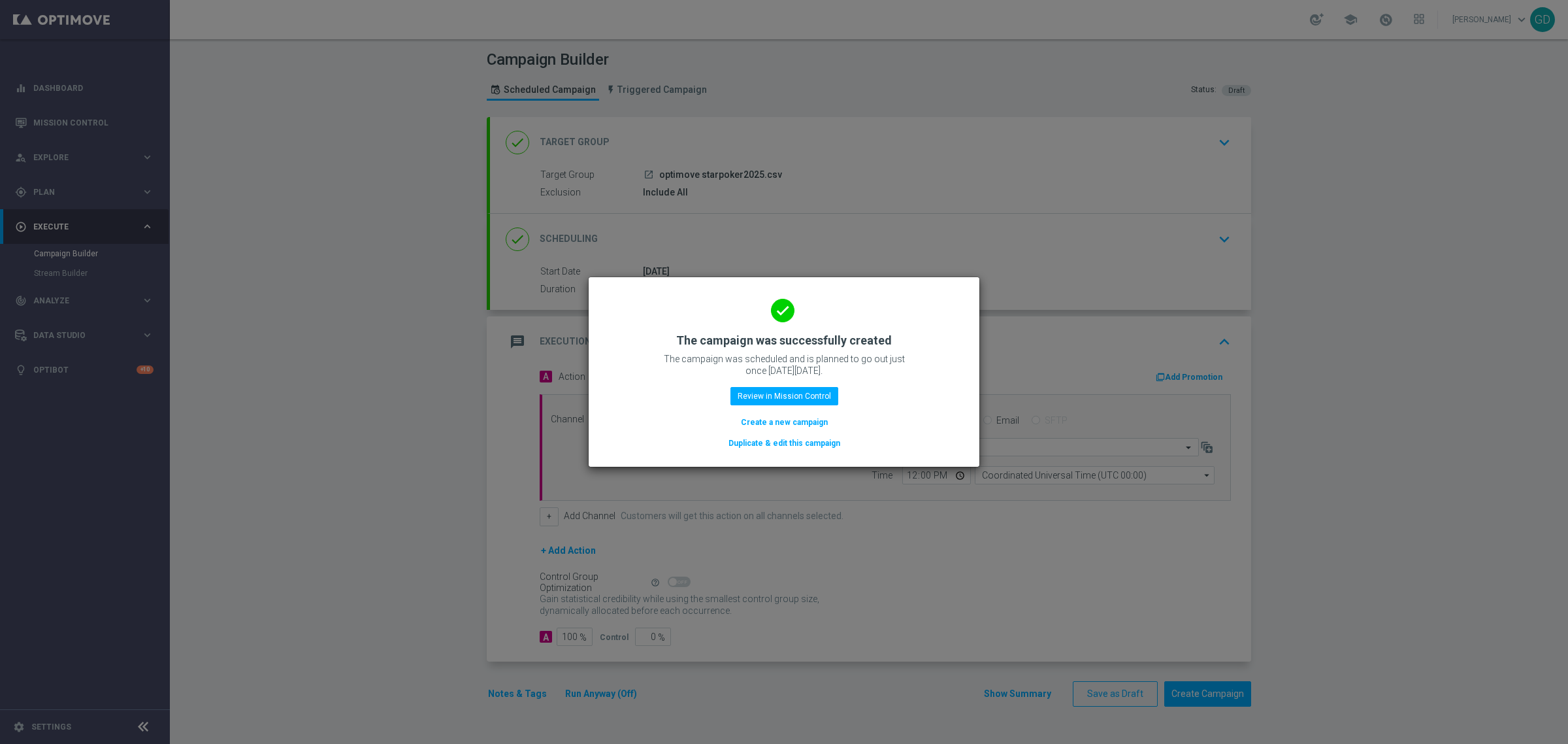
click at [854, 181] on modal-container "done The campaign was successfully created The campaign was scheduled and is pl…" at bounding box center [784, 372] width 1568 height 744
click at [340, 336] on modal-container "done The campaign was successfully created The campaign was scheduled and is pl…" at bounding box center [784, 372] width 1568 height 744
